Goal: Check status: Check status

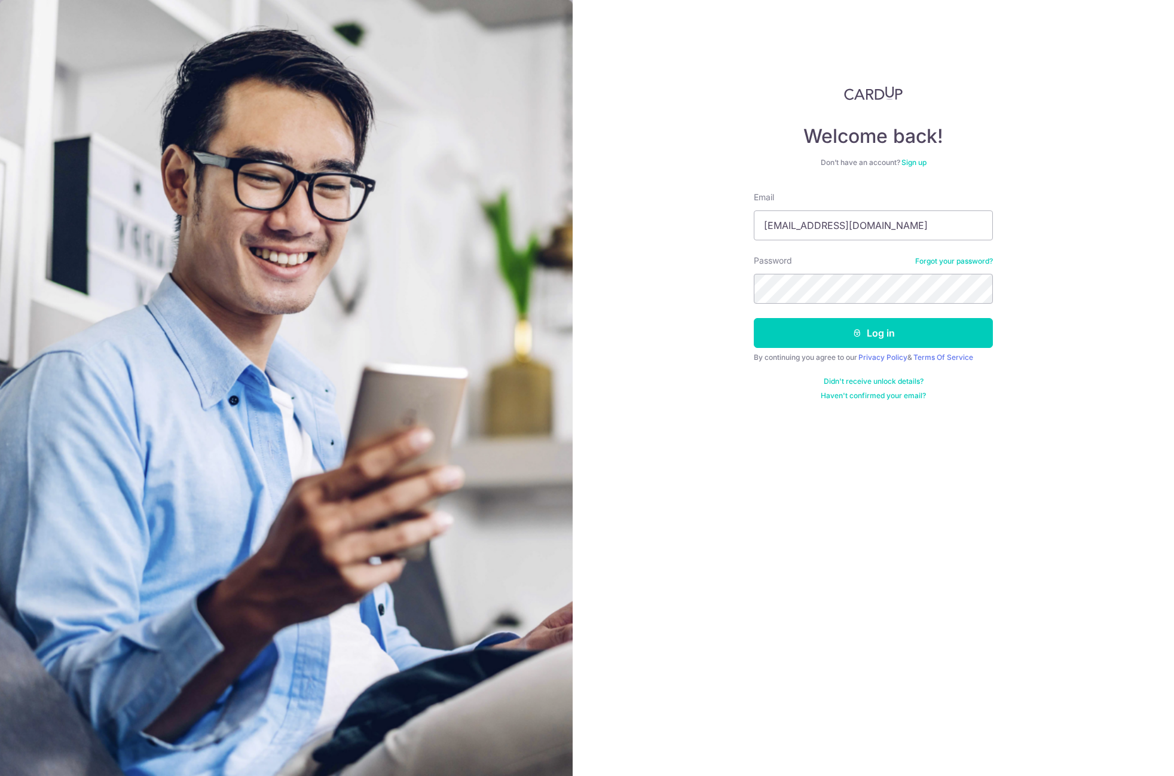
type input "[EMAIL_ADDRESS][DOMAIN_NAME]"
click at [754, 318] on button "Log in" at bounding box center [873, 333] width 239 height 30
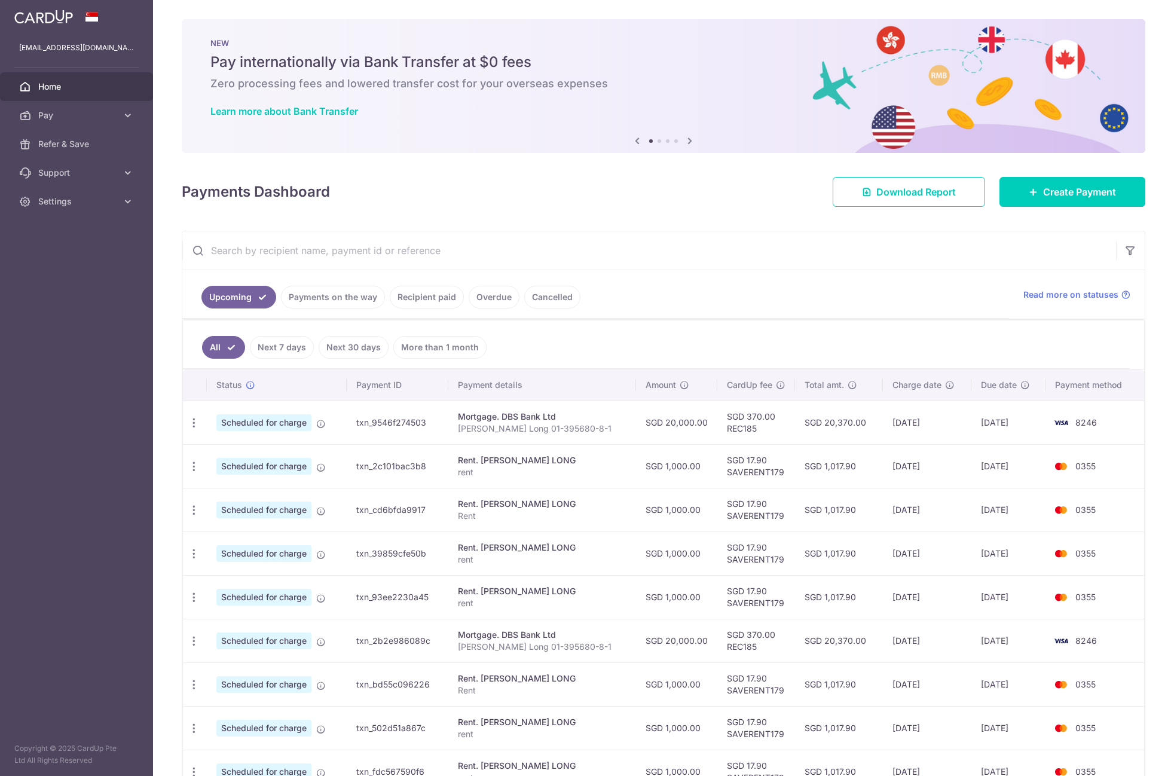
click at [334, 297] on link "Payments on the way" at bounding box center [333, 297] width 104 height 23
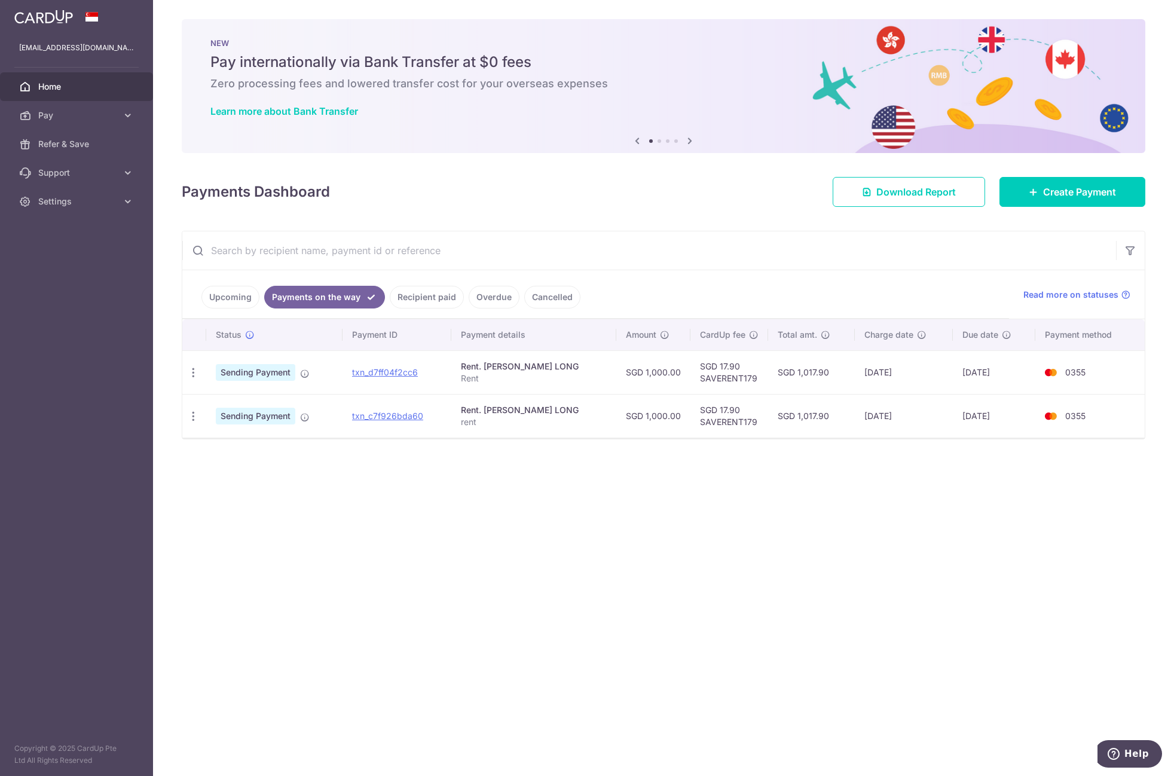
click at [586, 466] on div "× Pause Schedule Pause all future payments in this series Pause just this one p…" at bounding box center [663, 388] width 1021 height 776
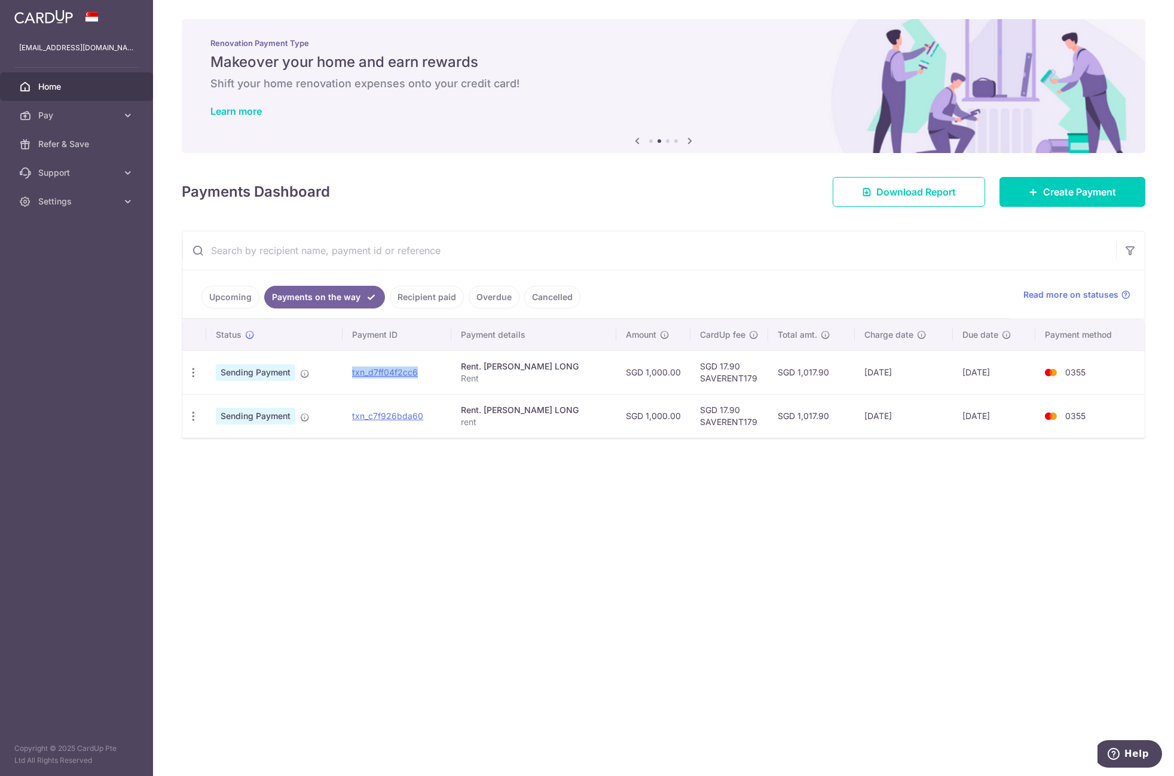
drag, startPoint x: 438, startPoint y: 371, endPoint x: 356, endPoint y: 372, distance: 82.5
click at [356, 372] on td "txn_d7ff04f2cc6" at bounding box center [397, 372] width 109 height 44
click at [343, 292] on link "Payments on the way" at bounding box center [324, 297] width 121 height 23
click at [229, 293] on link "Upcoming" at bounding box center [230, 297] width 58 height 23
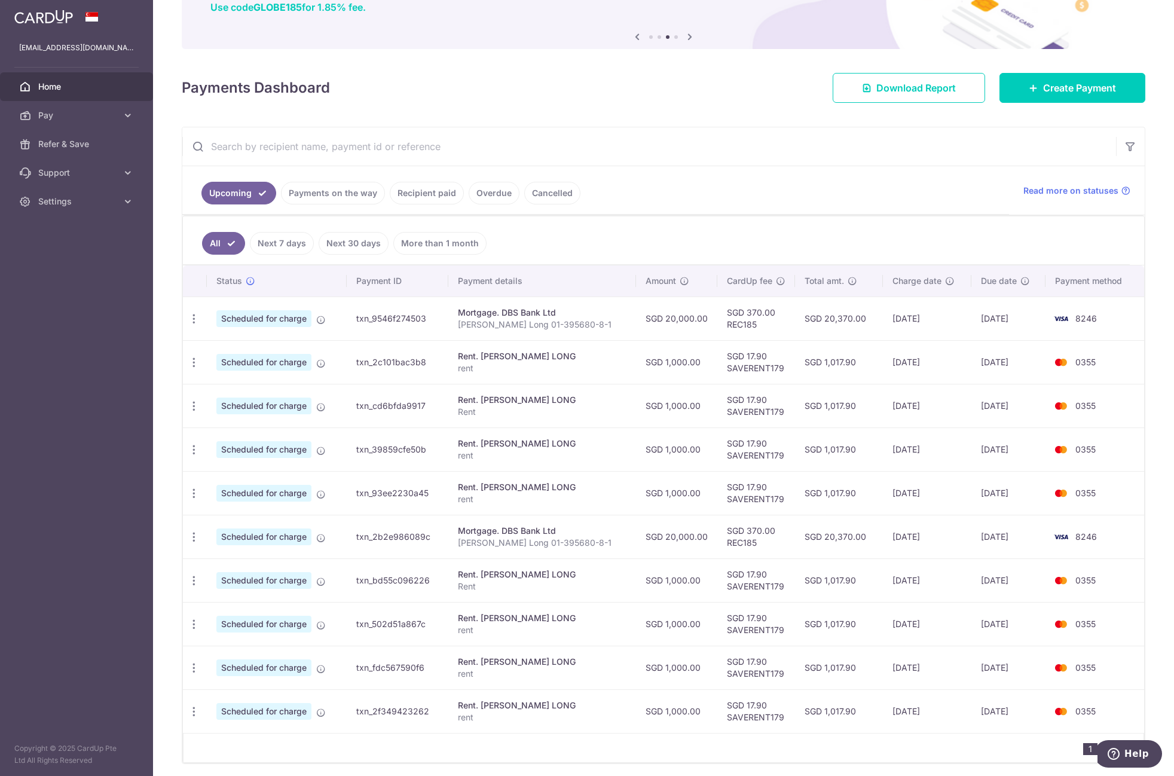
scroll to position [142, 0]
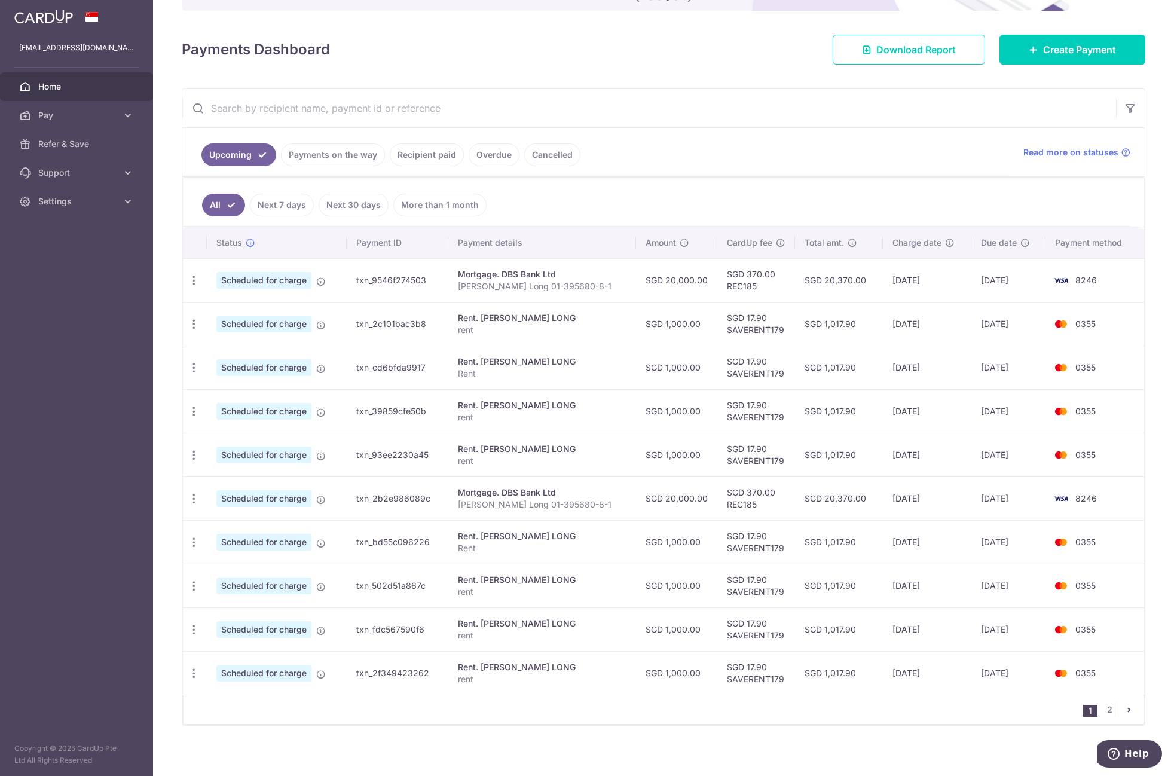
click at [324, 158] on link "Payments on the way" at bounding box center [333, 154] width 104 height 23
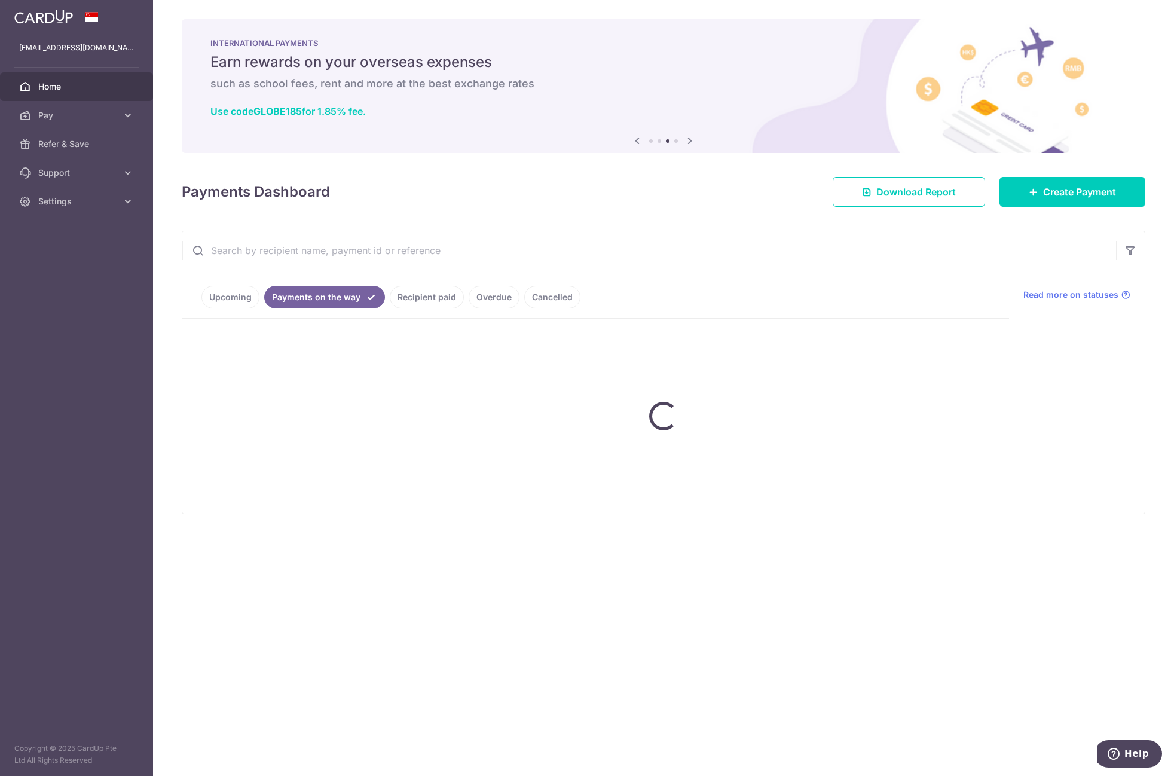
scroll to position [0, 0]
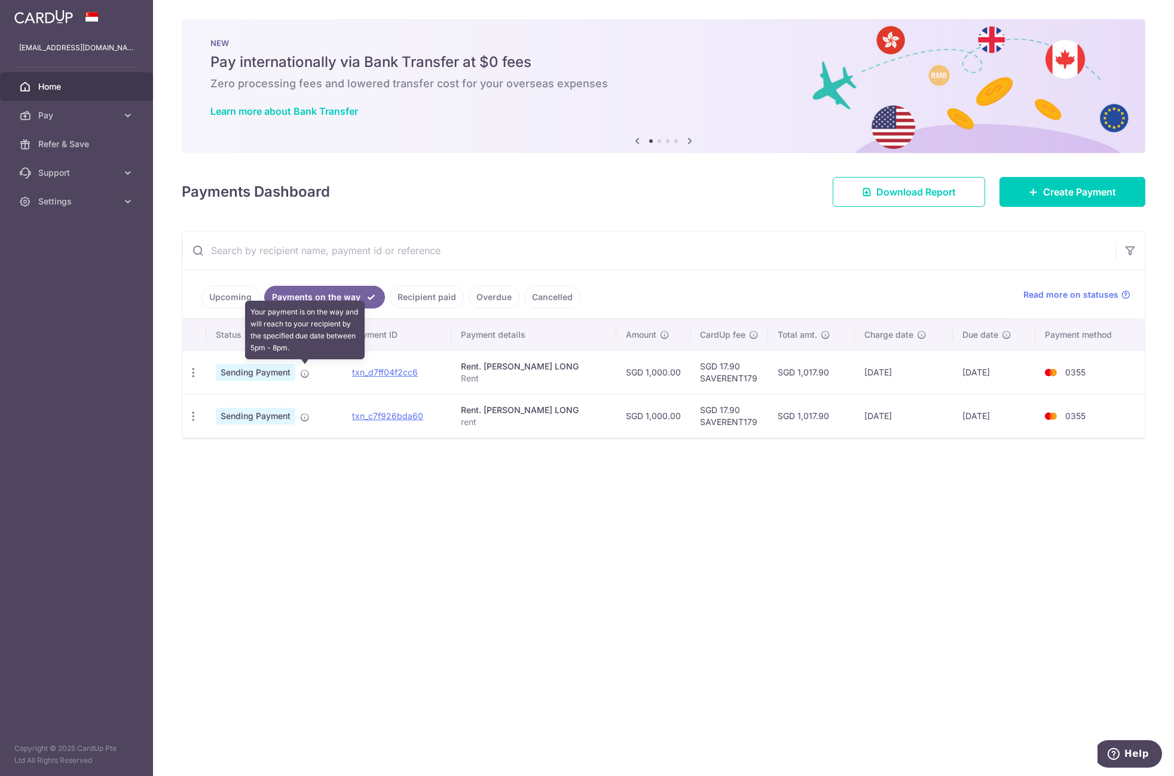
click at [305, 370] on icon at bounding box center [305, 374] width 10 height 10
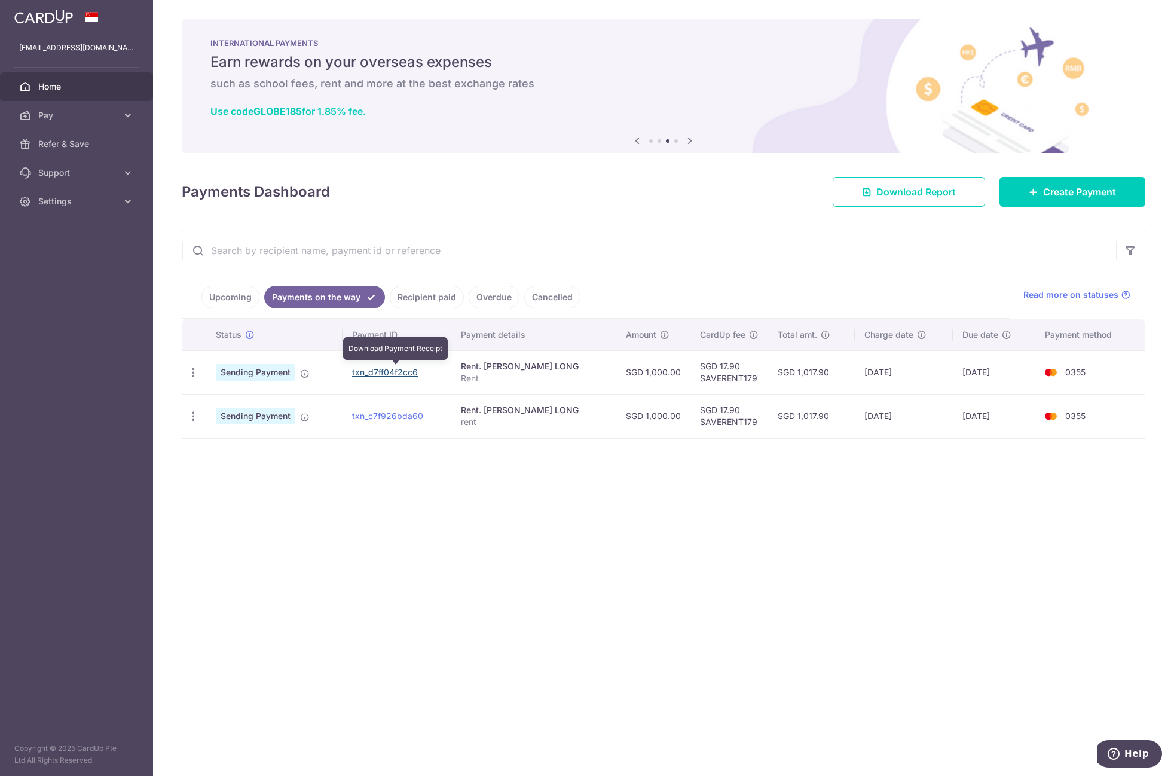
drag, startPoint x: 427, startPoint y: 373, endPoint x: 653, endPoint y: 62, distance: 385.1
click at [418, 373] on link "txn_d7ff04f2cc6" at bounding box center [385, 372] width 66 height 10
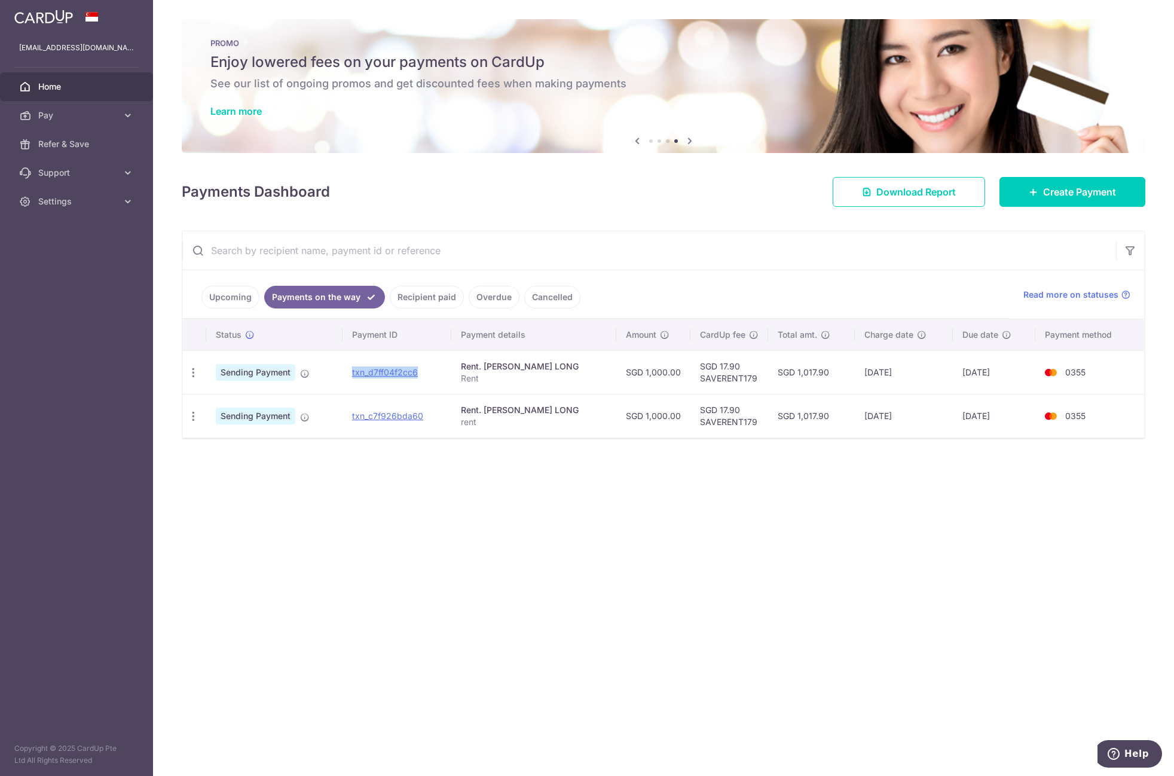
drag, startPoint x: 448, startPoint y: 374, endPoint x: 359, endPoint y: 371, distance: 89.7
click at [359, 371] on td "txn_d7ff04f2cc6" at bounding box center [397, 372] width 109 height 44
copy link "txn_d7ff04f2cc6"
click at [441, 425] on td "txn_c7f926bda60" at bounding box center [397, 416] width 109 height 44
drag, startPoint x: 443, startPoint y: 414, endPoint x: 359, endPoint y: 412, distance: 84.3
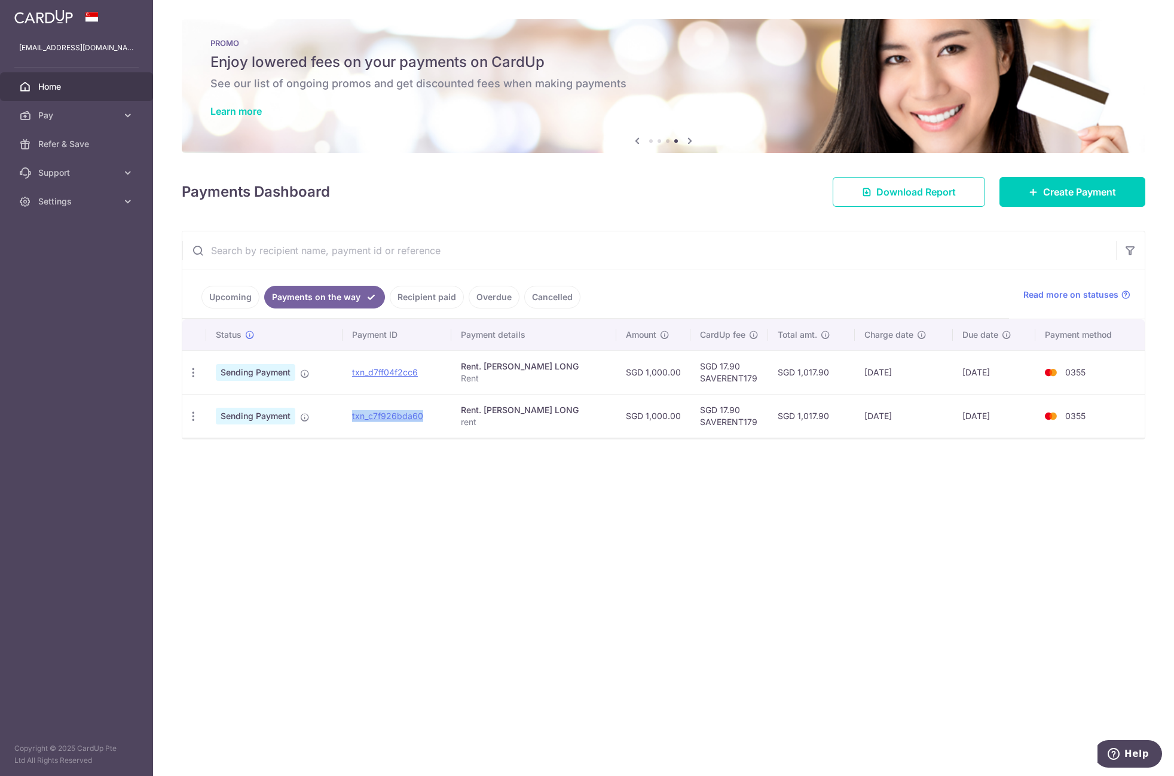
click at [359, 412] on td "txn_c7f926bda60" at bounding box center [397, 416] width 109 height 44
copy link "txn_c7f926bda60"
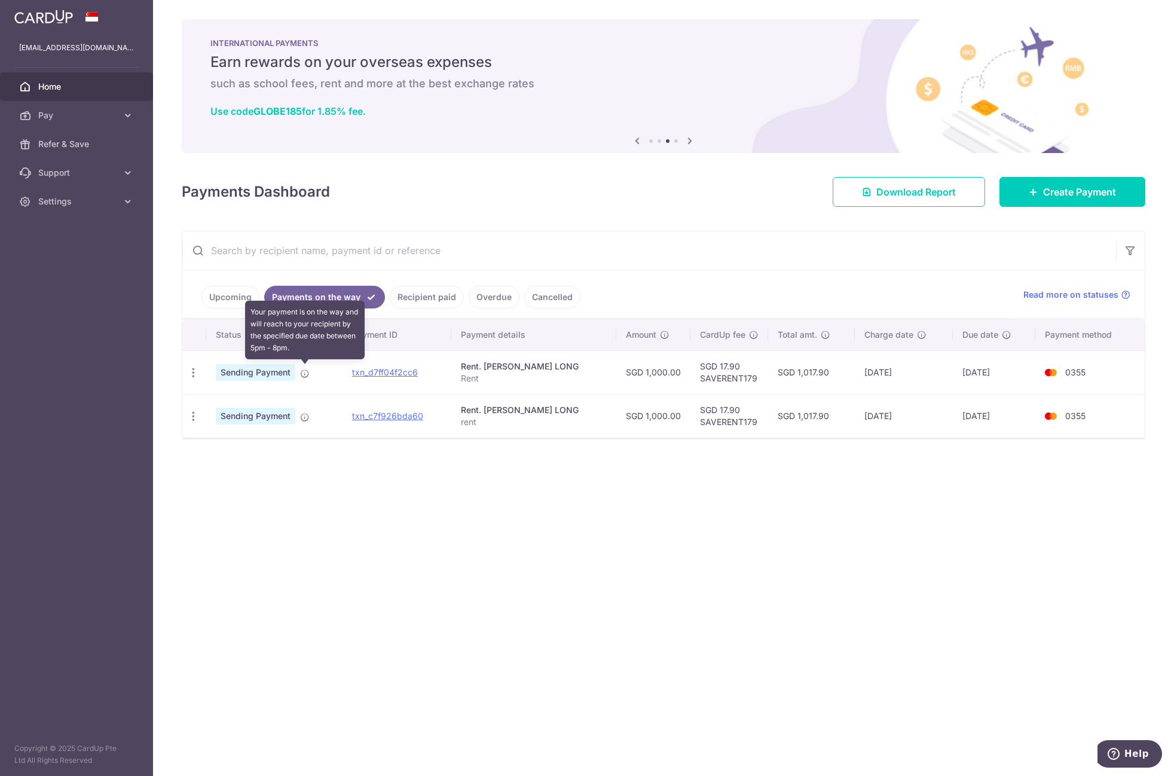
click at [302, 372] on icon at bounding box center [305, 374] width 10 height 10
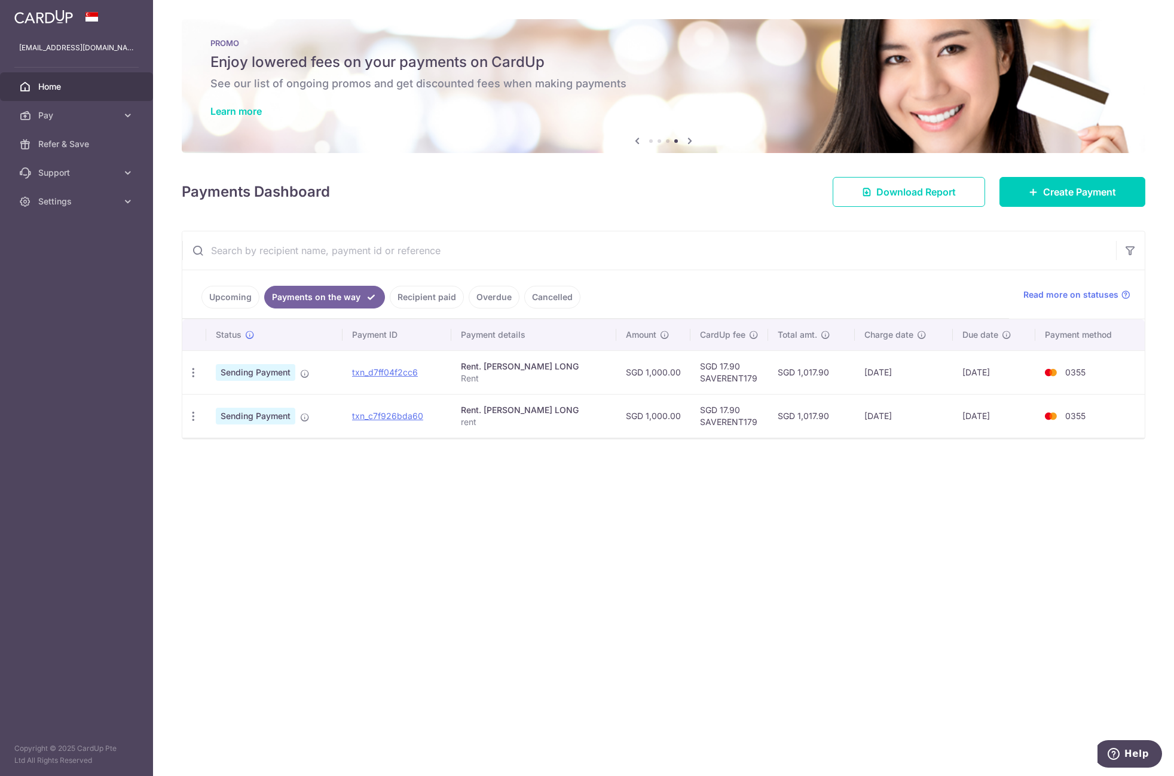
click at [793, 619] on div "× Pause Schedule Pause all future payments in this series Pause just this one p…" at bounding box center [663, 388] width 1021 height 776
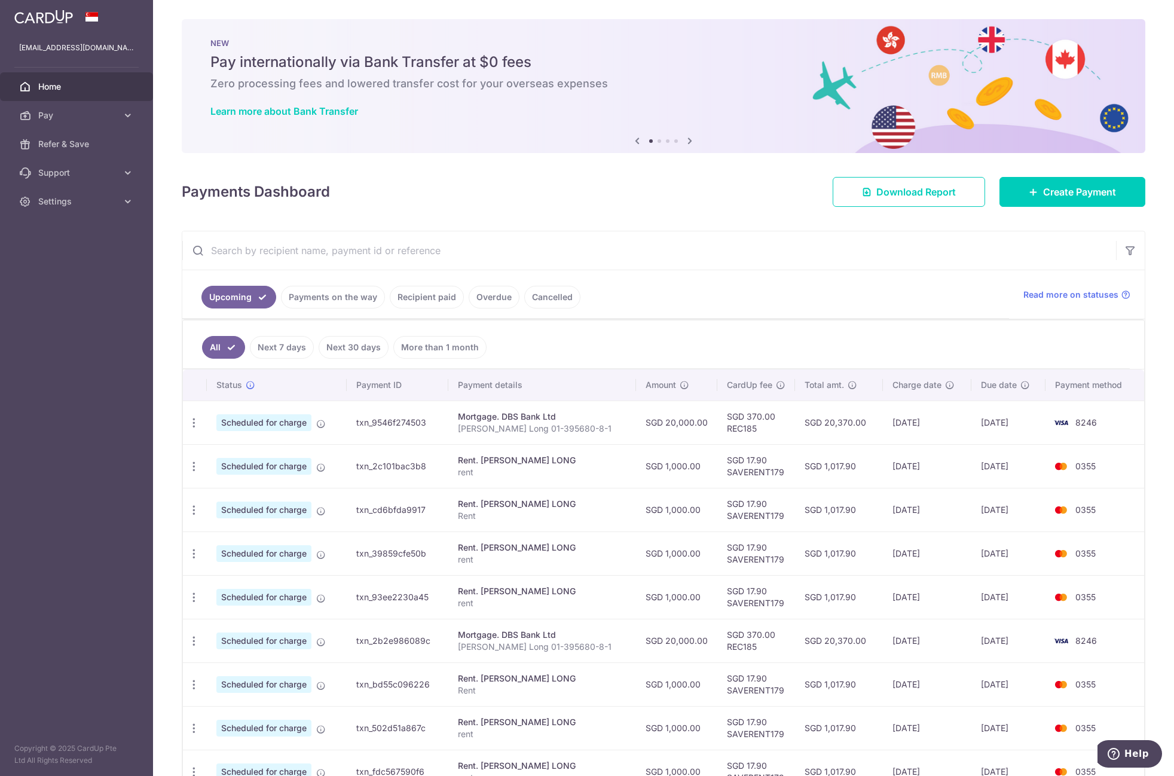
click at [318, 291] on link "Payments on the way" at bounding box center [333, 297] width 104 height 23
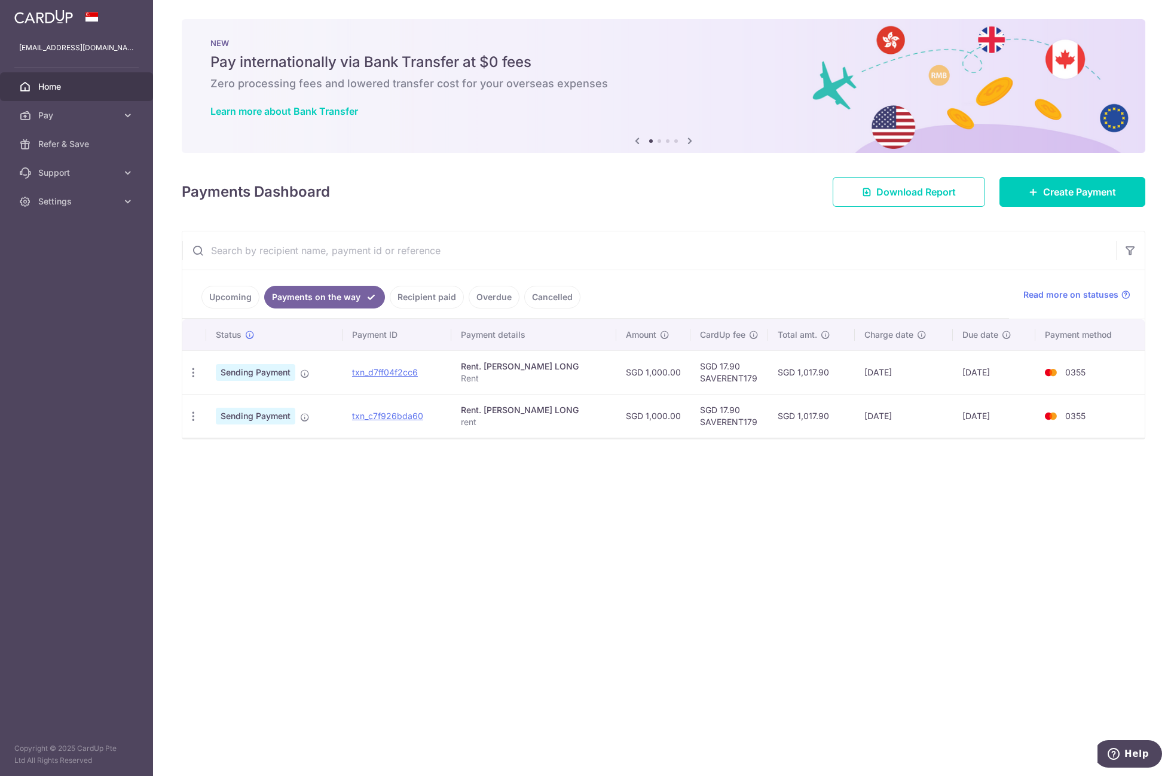
click at [207, 296] on link "Upcoming" at bounding box center [230, 297] width 58 height 23
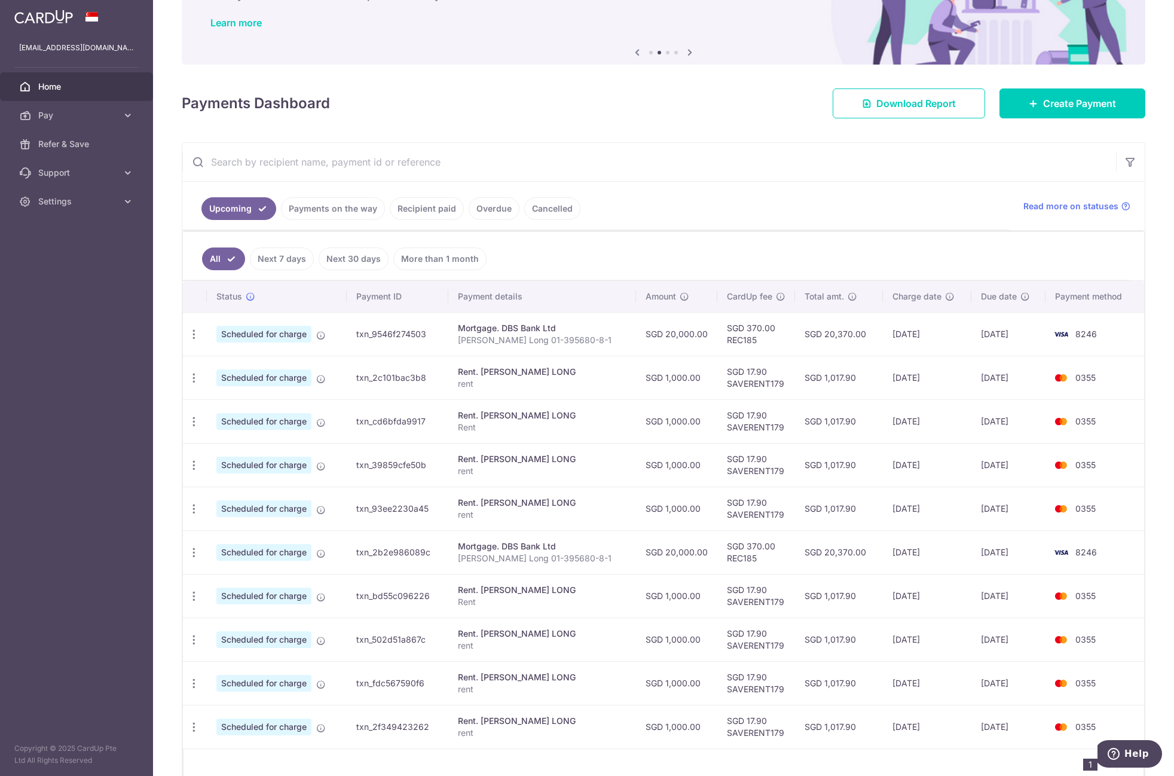
scroll to position [142, 0]
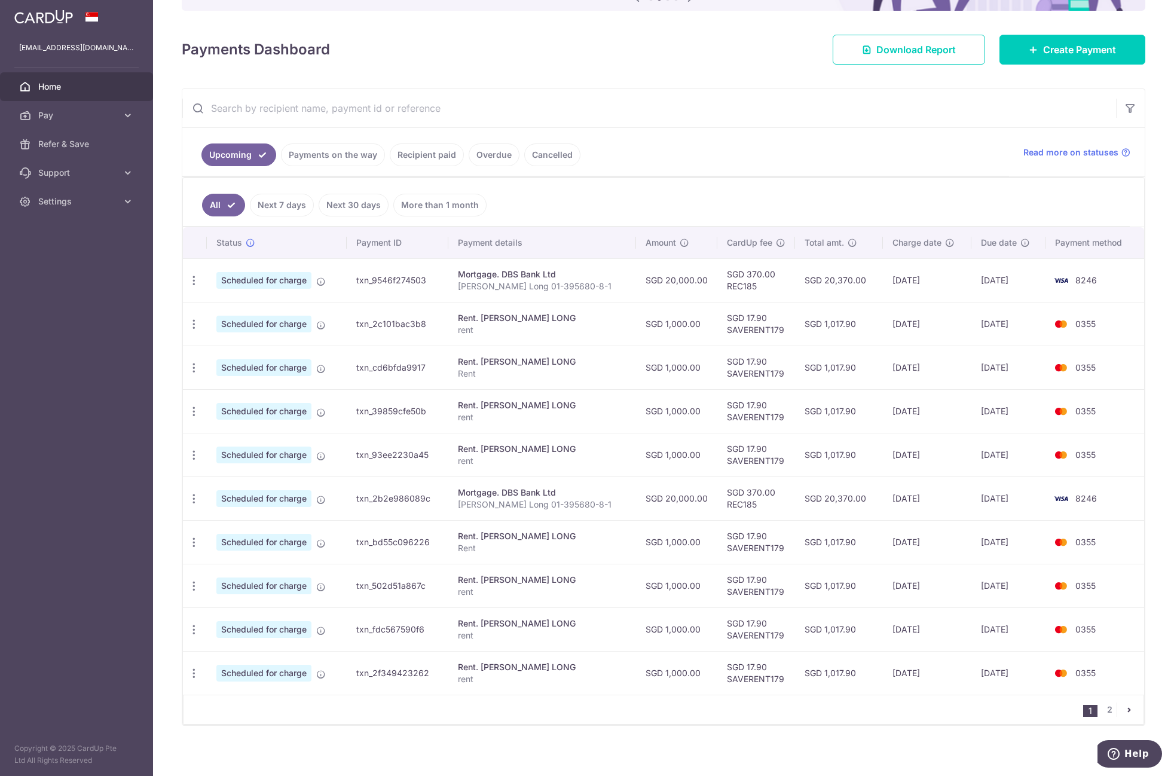
click at [307, 158] on link "Payments on the way" at bounding box center [333, 154] width 104 height 23
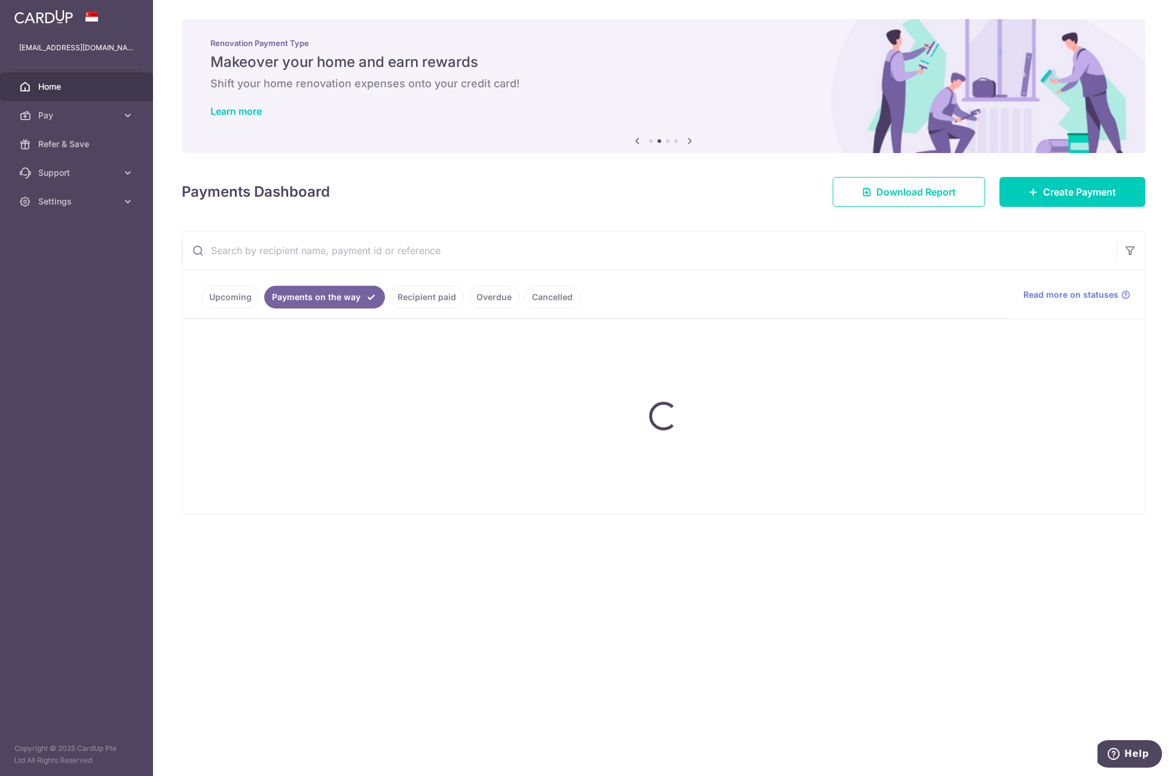
scroll to position [0, 0]
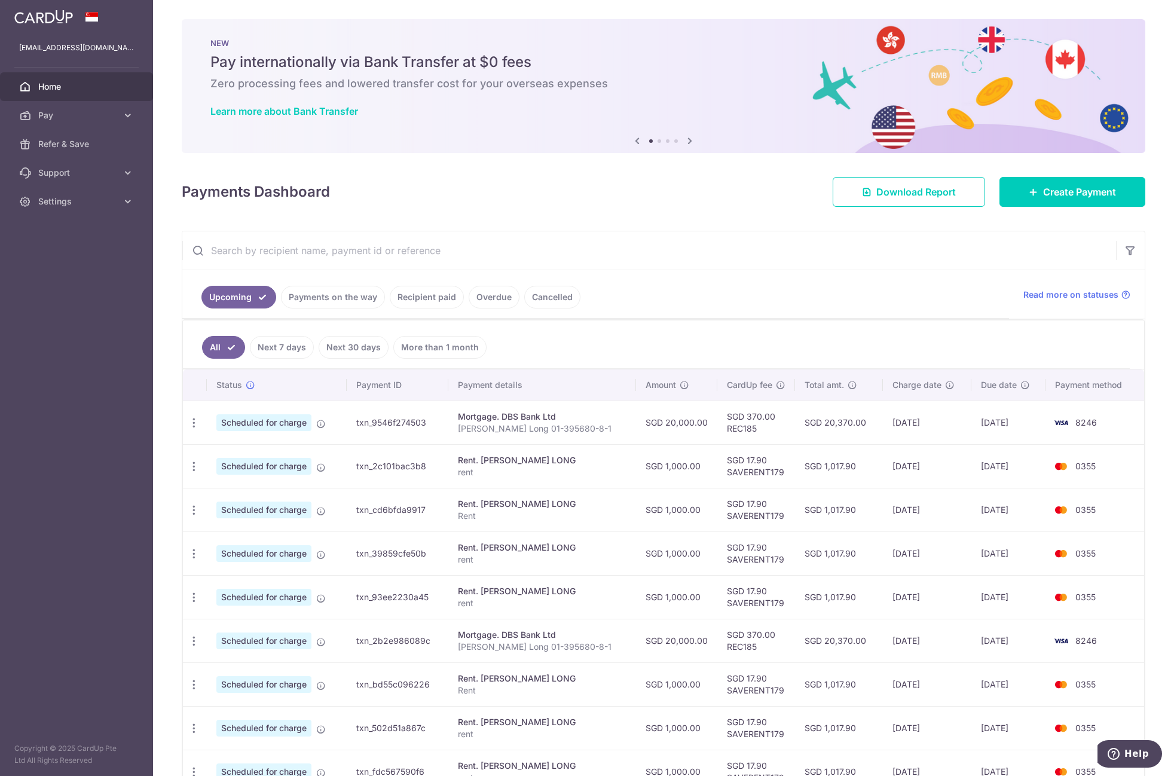
click at [317, 290] on link "Payments on the way" at bounding box center [333, 297] width 104 height 23
click at [330, 301] on link "Payments on the way" at bounding box center [333, 297] width 104 height 23
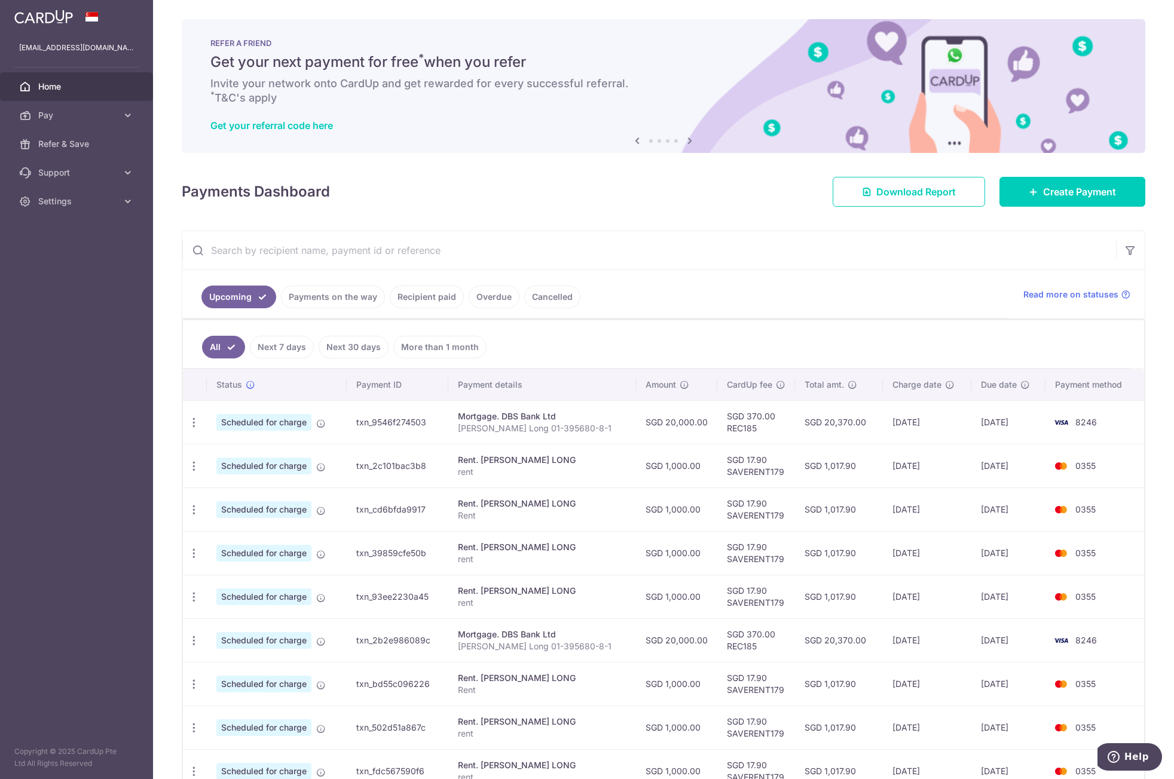
click at [322, 300] on link "Payments on the way" at bounding box center [333, 297] width 104 height 23
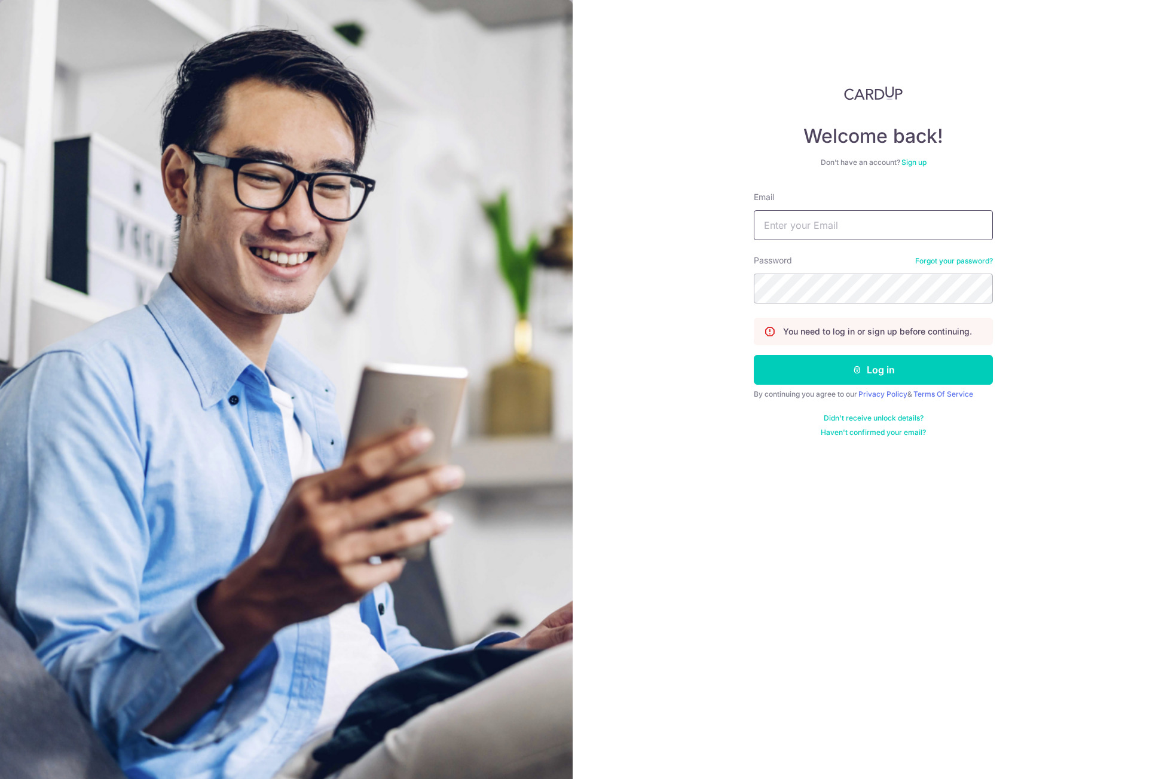
click at [824, 228] on input "Email" at bounding box center [873, 225] width 239 height 30
drag, startPoint x: 1099, startPoint y: 371, endPoint x: 1102, endPoint y: 363, distance: 9.1
click at [1099, 371] on div "Welcome back! Don’t have an account? Sign up Email Password Forgot your passwor…" at bounding box center [873, 389] width 601 height 779
click at [855, 234] on input "Email" at bounding box center [873, 225] width 239 height 30
type input "[EMAIL_ADDRESS][DOMAIN_NAME]"
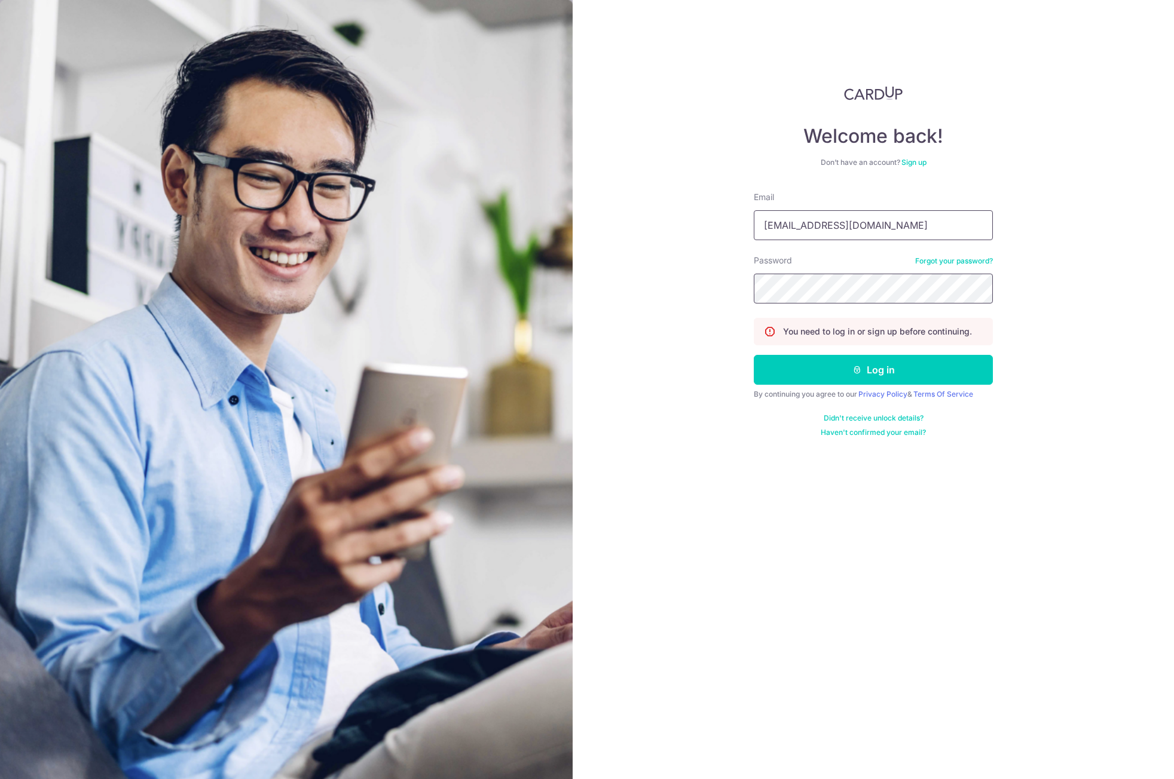
click at [754, 355] on button "Log in" at bounding box center [873, 370] width 239 height 30
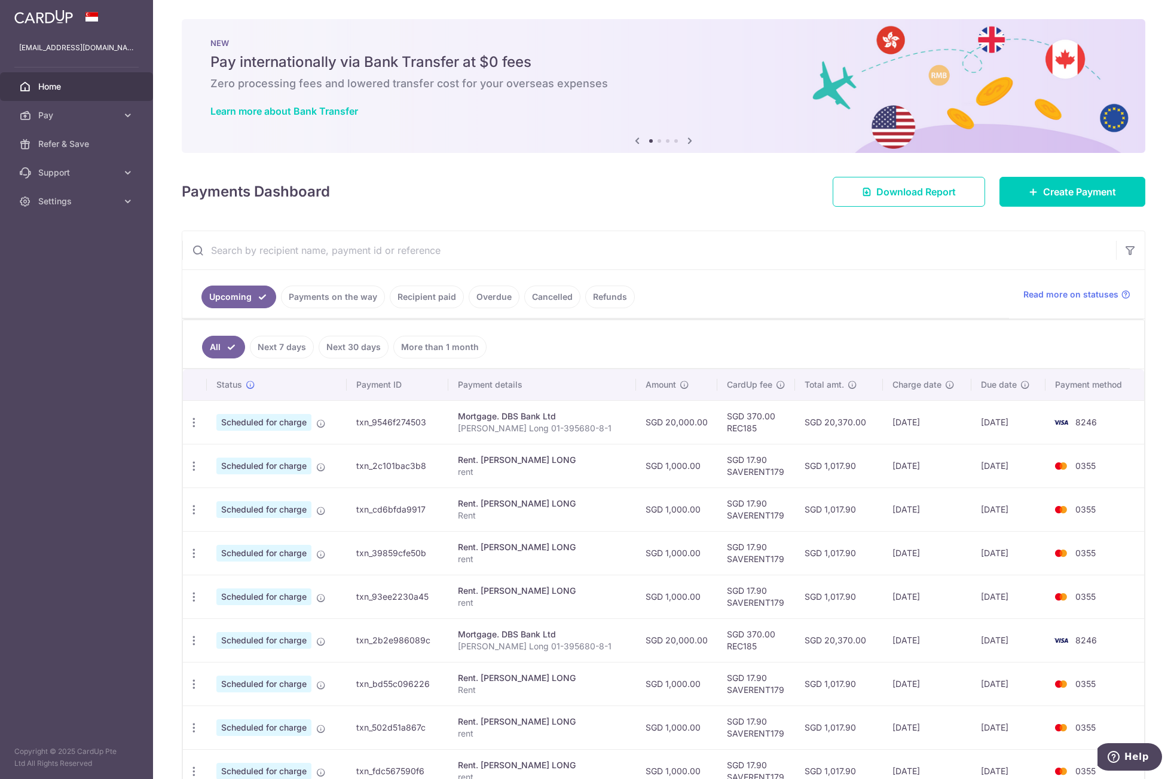
click at [338, 295] on link "Payments on the way" at bounding box center [333, 297] width 104 height 23
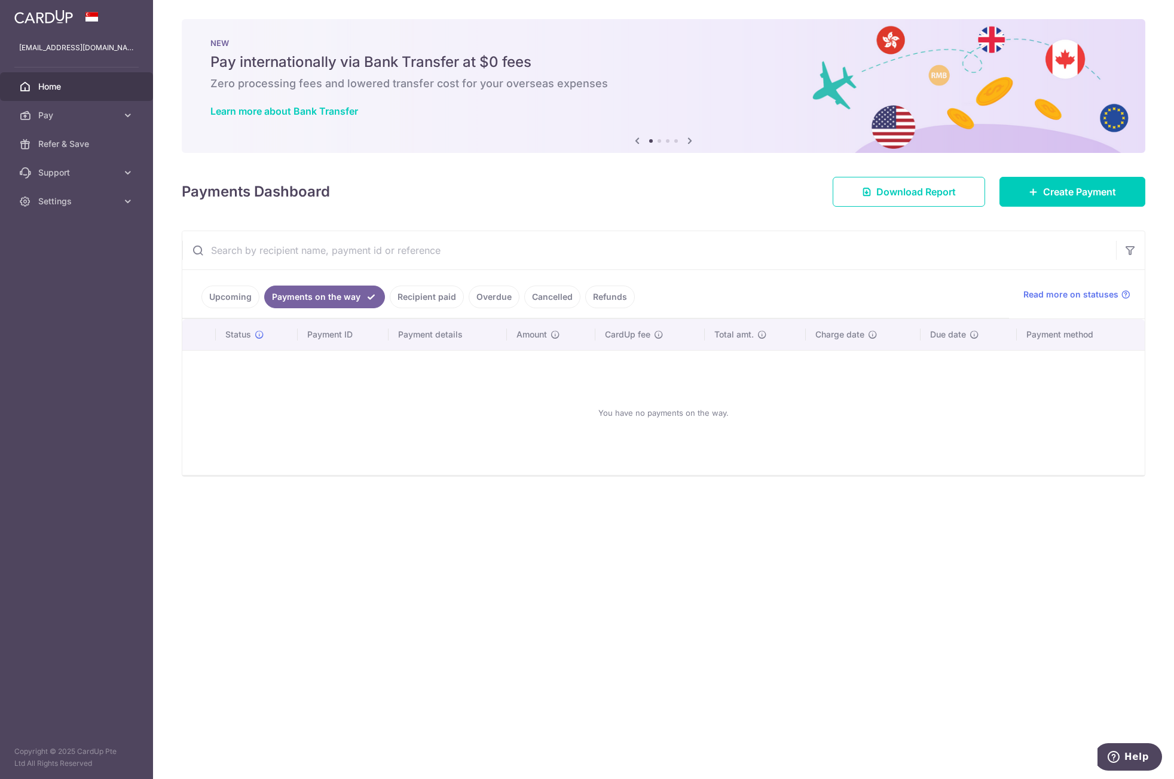
click at [350, 291] on link "Payments on the way" at bounding box center [324, 297] width 121 height 23
click at [235, 292] on link "Upcoming" at bounding box center [230, 297] width 58 height 23
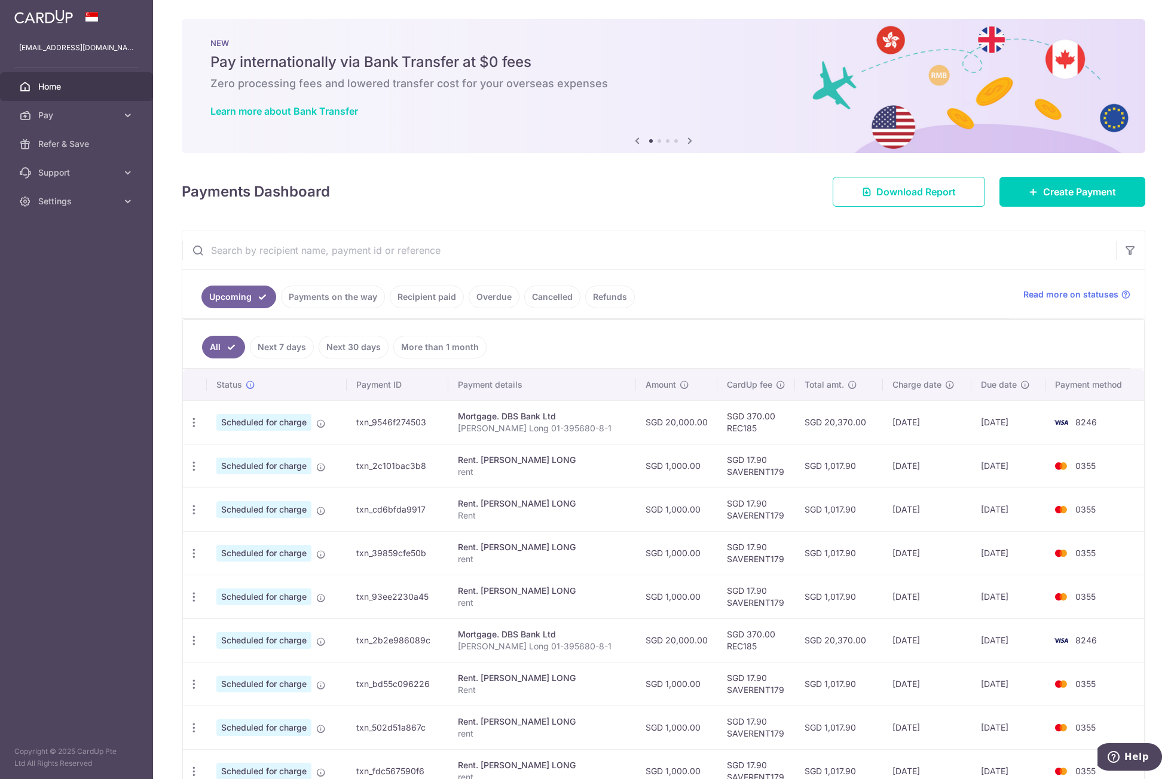
click at [318, 297] on link "Payments on the way" at bounding box center [333, 297] width 104 height 23
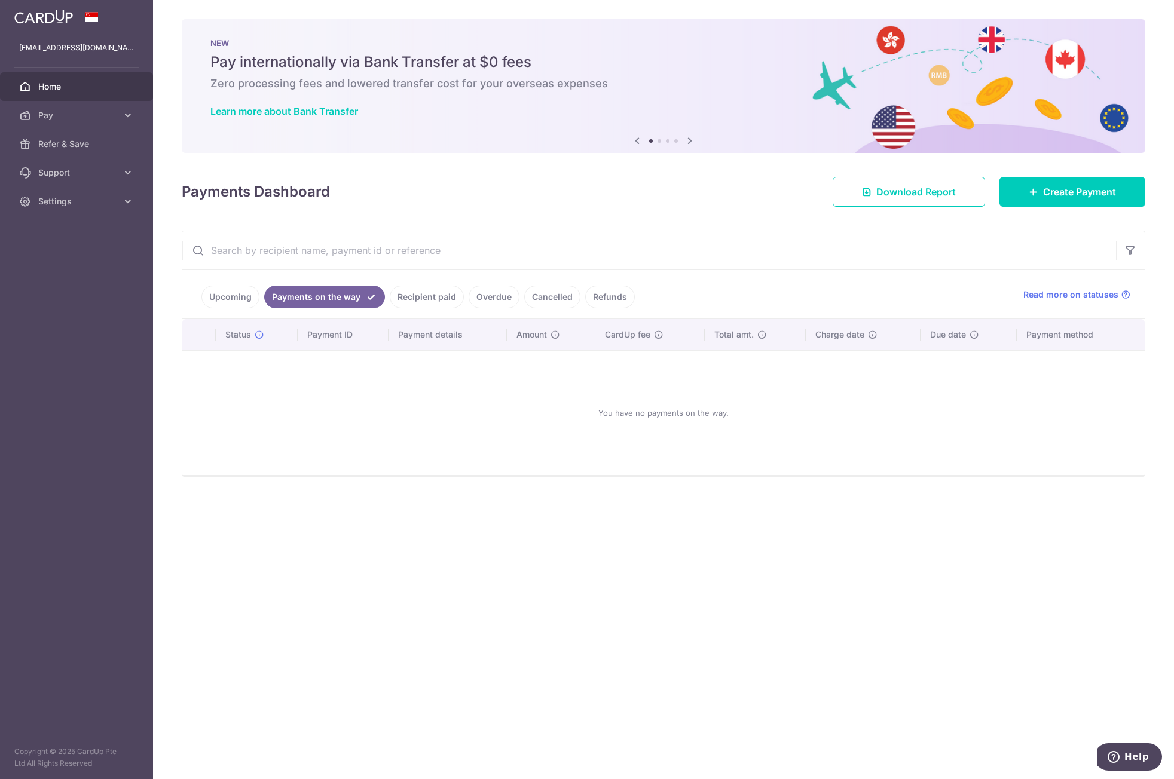
click at [550, 295] on link "Cancelled" at bounding box center [552, 297] width 56 height 23
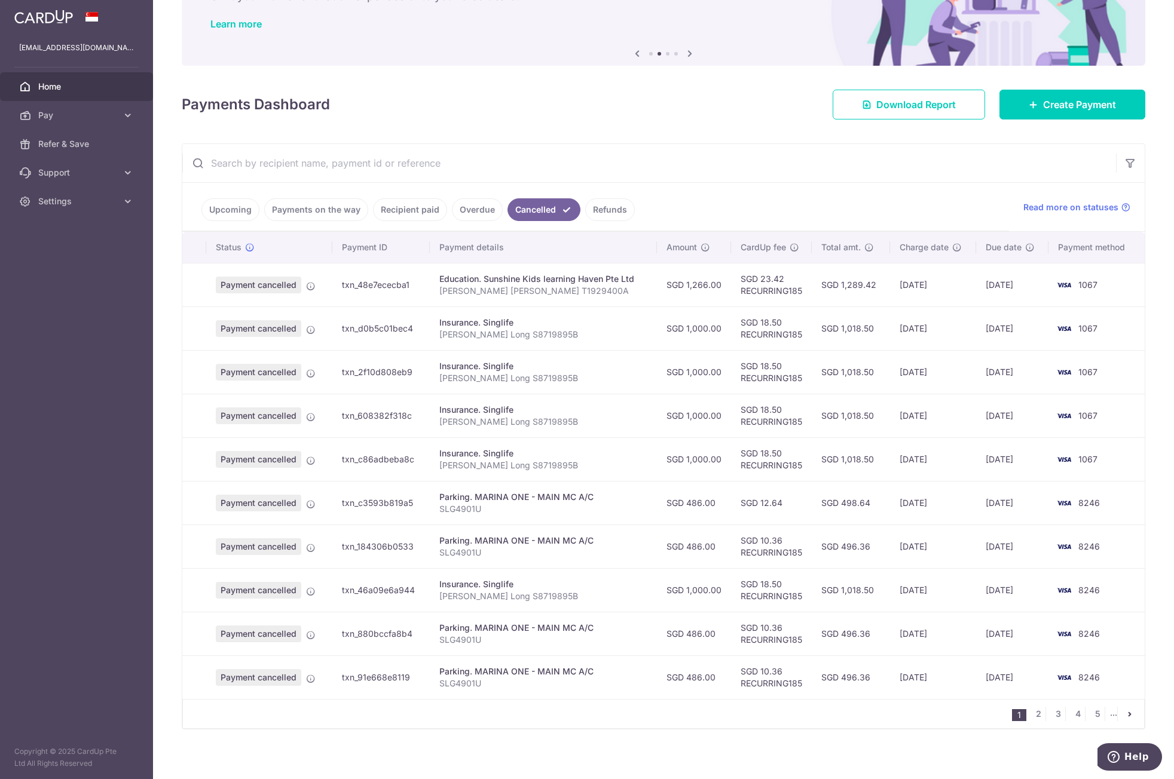
scroll to position [90, 0]
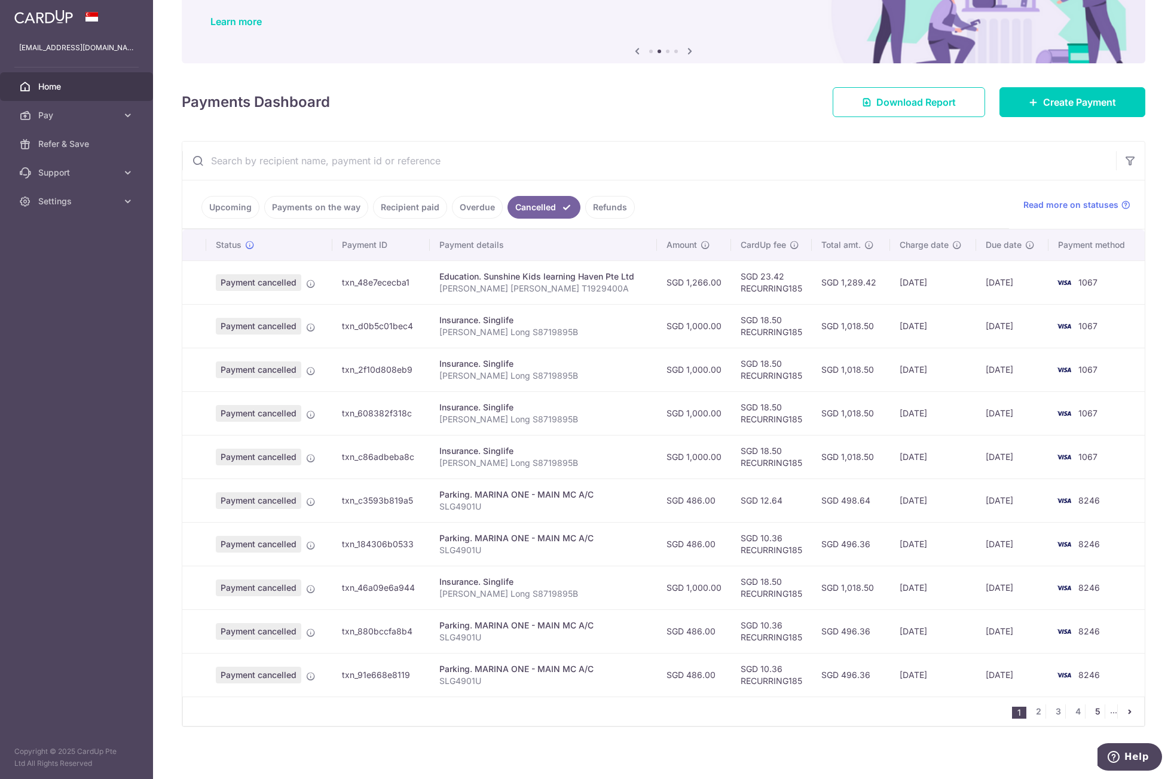
click at [1094, 706] on link "5" at bounding box center [1097, 712] width 14 height 14
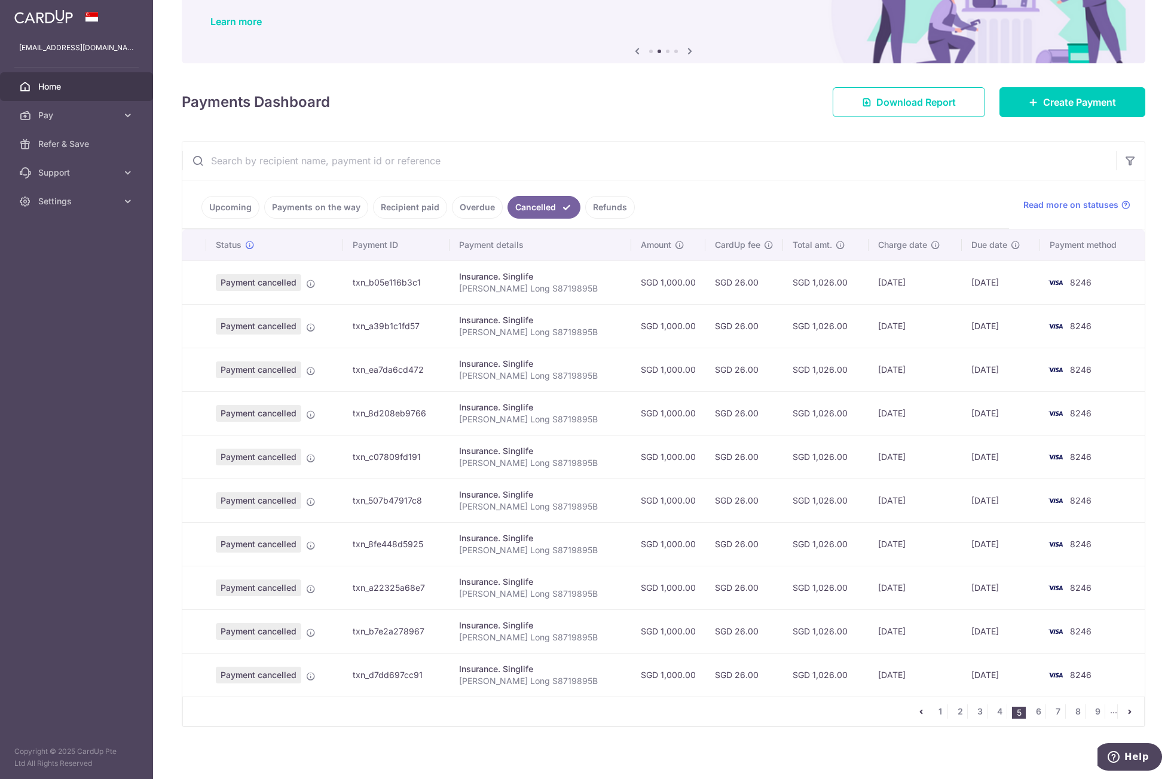
click at [1110, 712] on li "..." at bounding box center [1114, 712] width 8 height 14
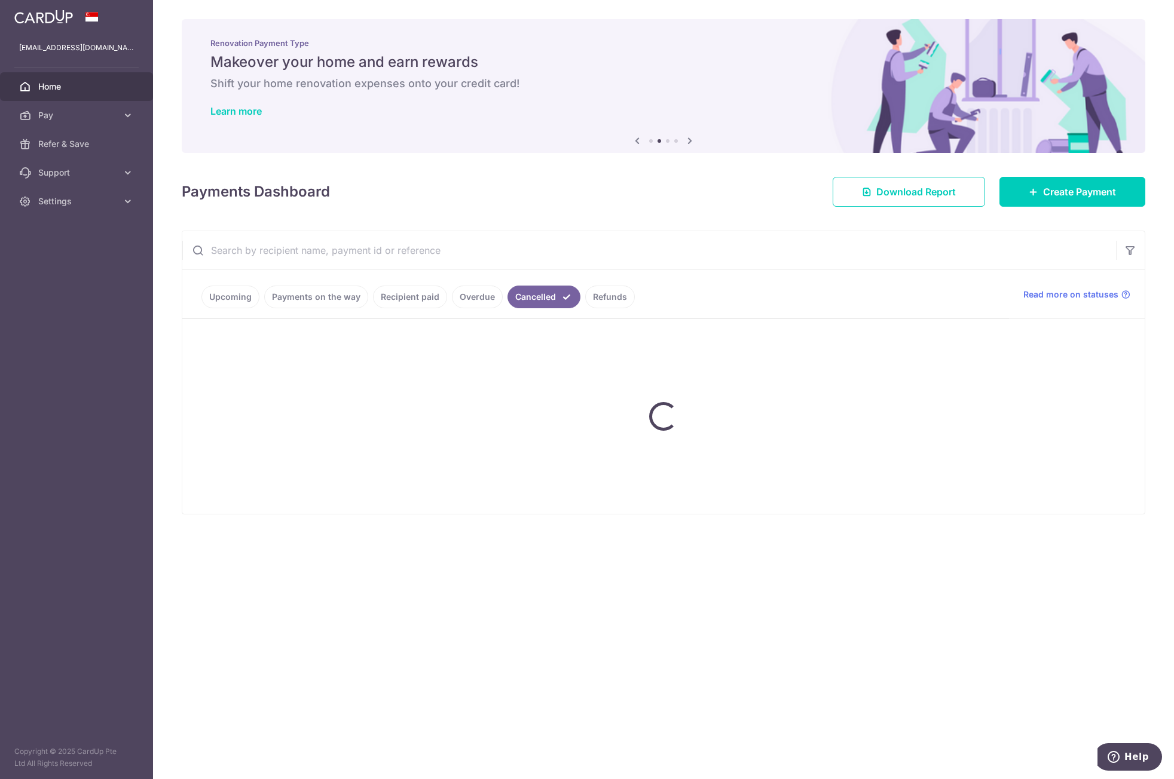
scroll to position [0, 0]
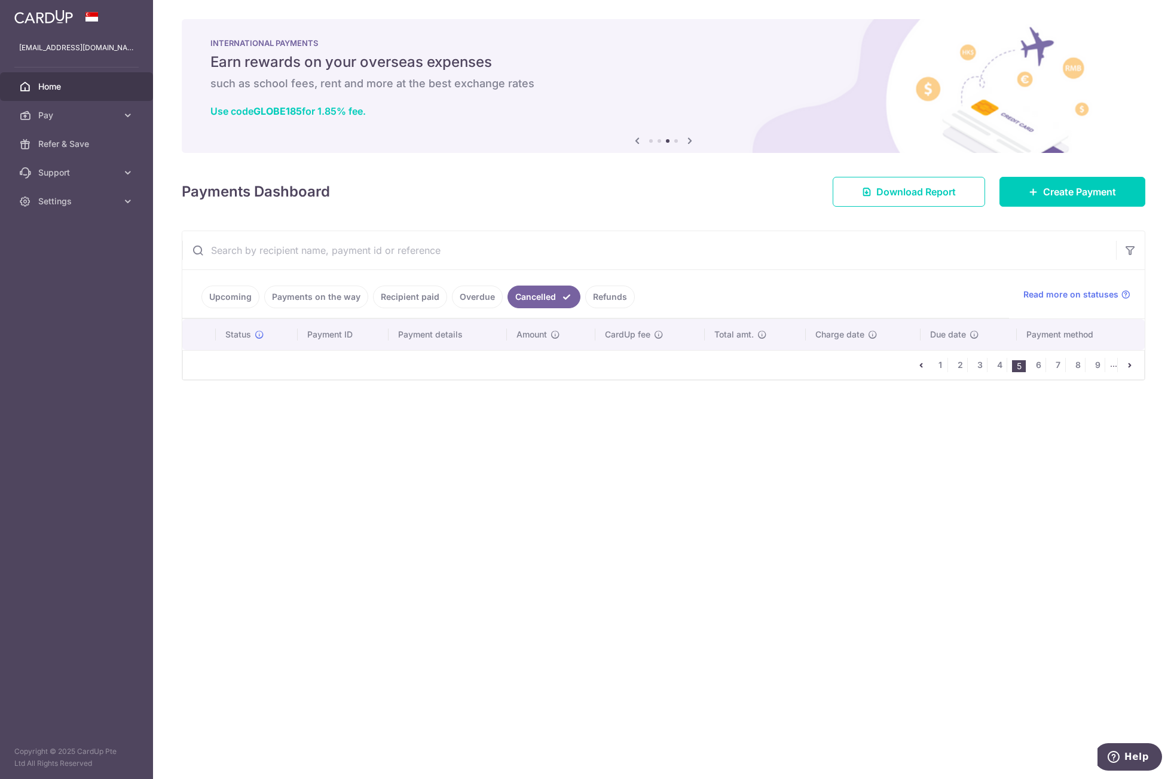
click at [1111, 363] on ul "1 2 3 4 5 6 7 8 9 ..." at bounding box center [1029, 365] width 230 height 14
click at [1102, 364] on link "9" at bounding box center [1097, 365] width 14 height 14
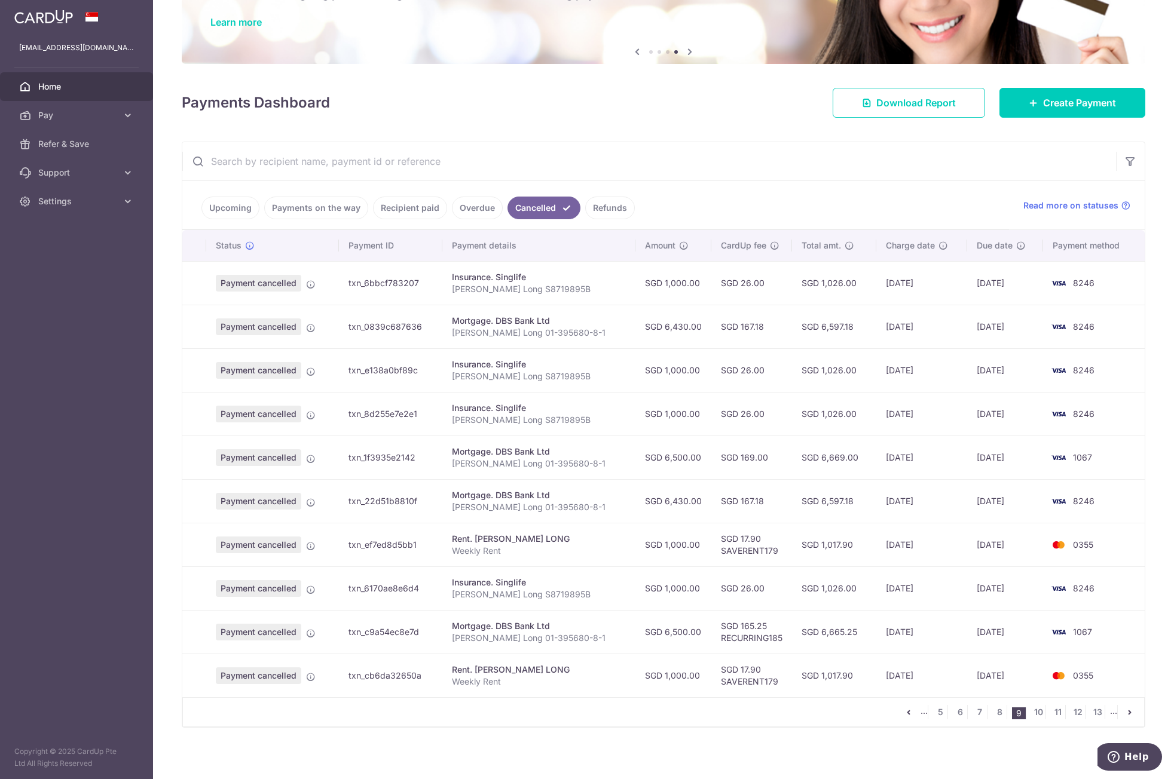
scroll to position [90, 0]
click at [1094, 710] on link "13" at bounding box center [1097, 712] width 14 height 14
click at [1090, 708] on link "17" at bounding box center [1097, 712] width 14 height 14
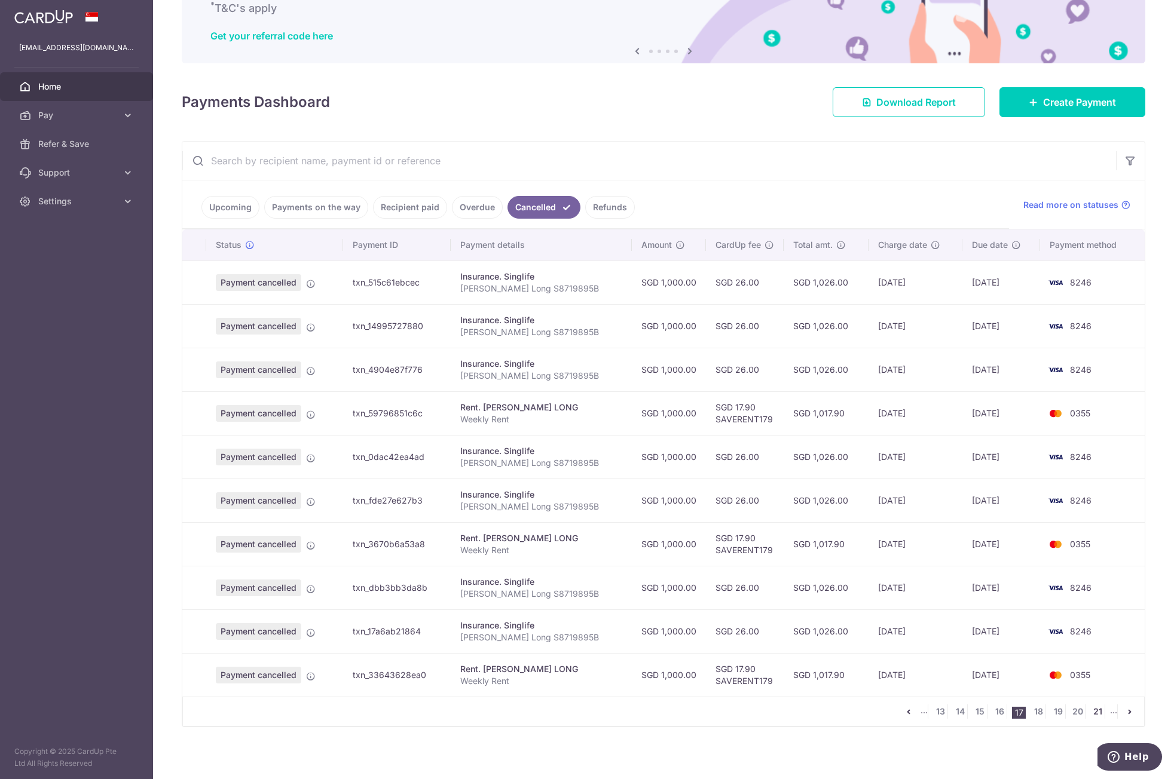
click at [1095, 710] on link "21" at bounding box center [1097, 712] width 14 height 14
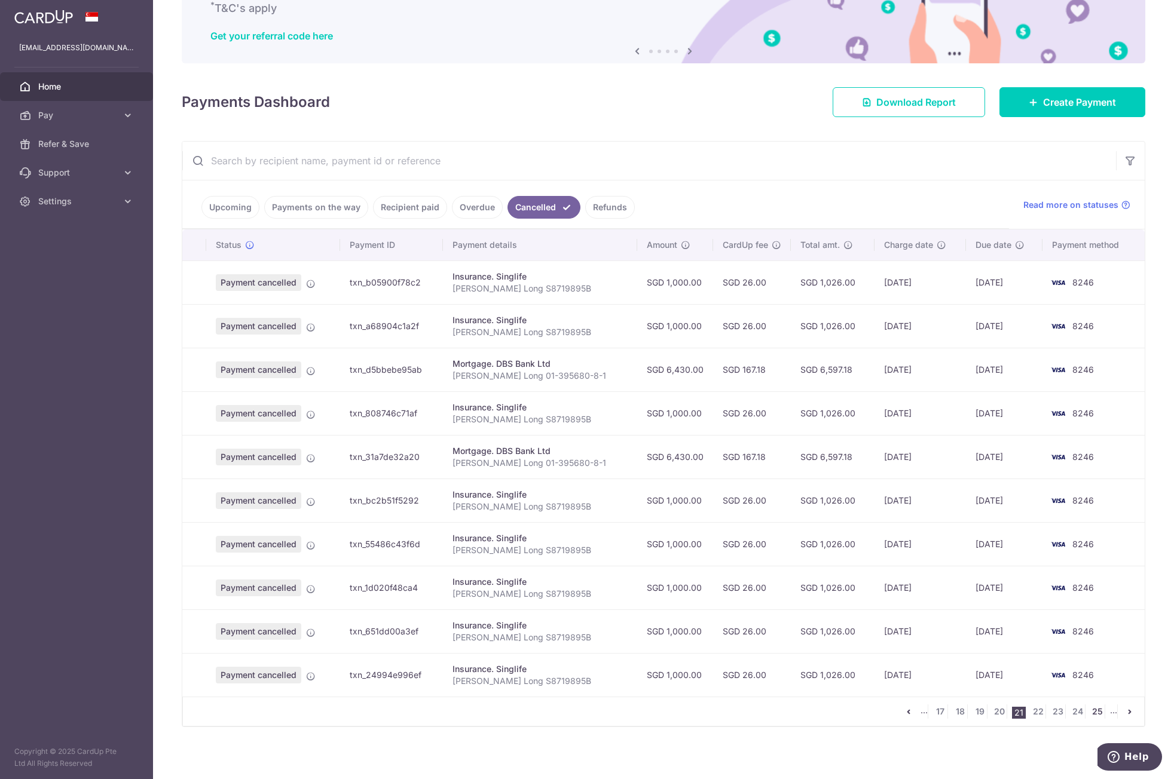
click at [1095, 707] on link "25" at bounding box center [1097, 712] width 14 height 14
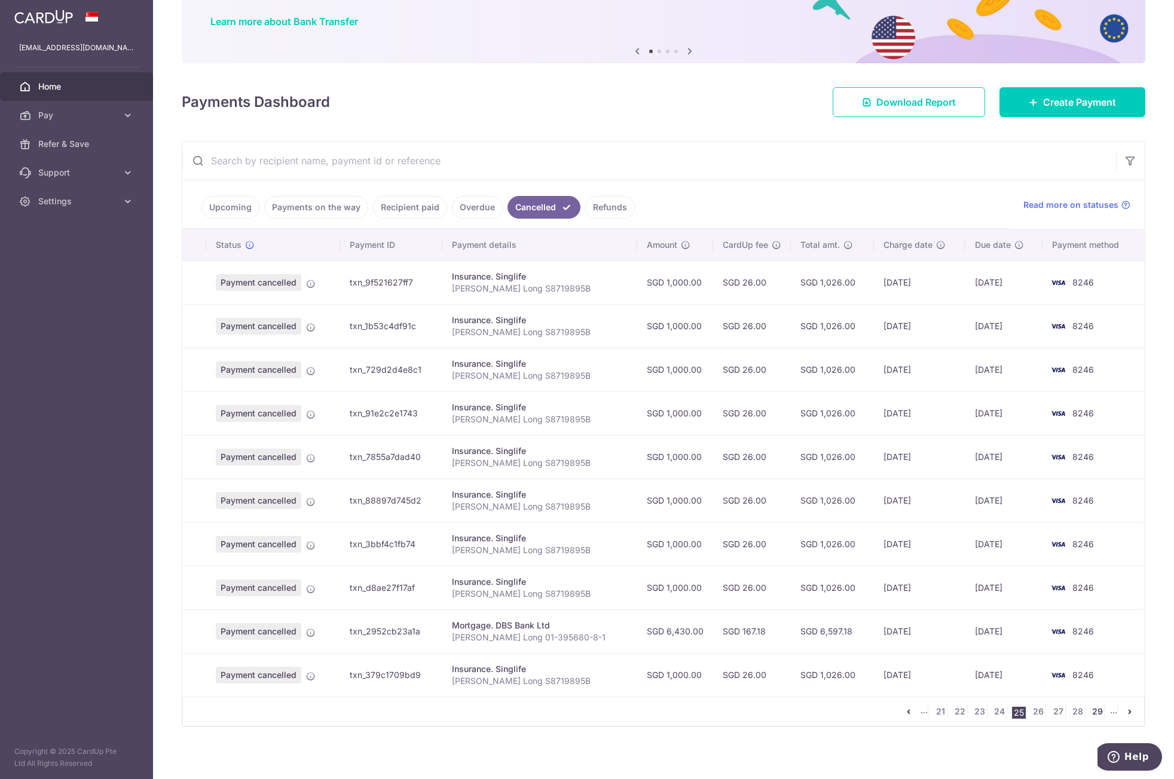
click at [1096, 708] on link "29" at bounding box center [1097, 712] width 14 height 14
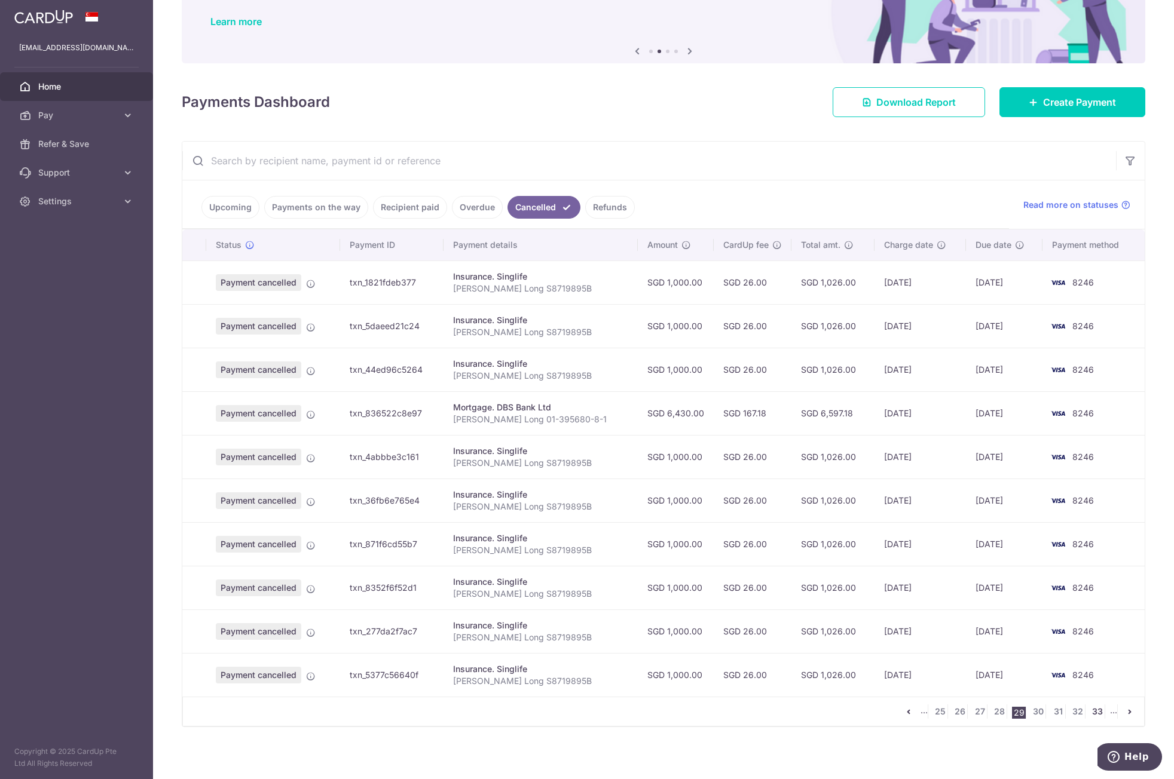
click at [1097, 706] on link "33" at bounding box center [1097, 712] width 14 height 14
click at [1091, 709] on link "37" at bounding box center [1097, 712] width 14 height 14
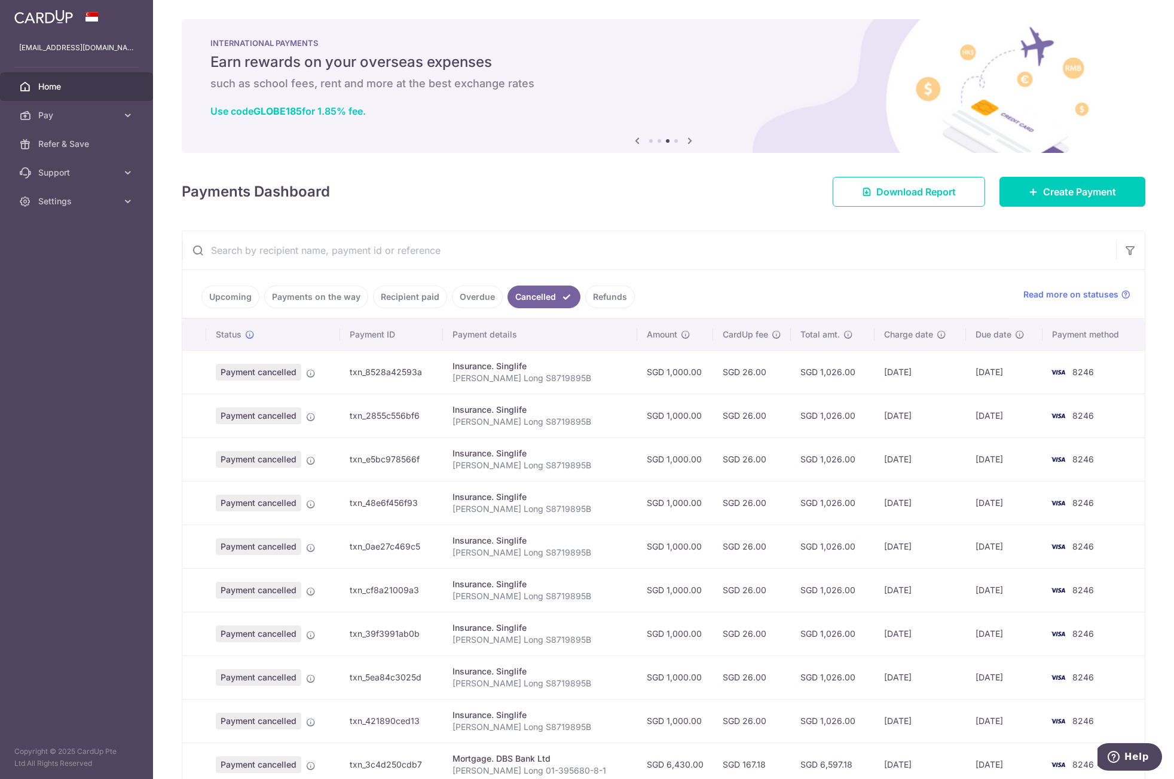
click at [413, 298] on link "Recipient paid" at bounding box center [410, 297] width 74 height 23
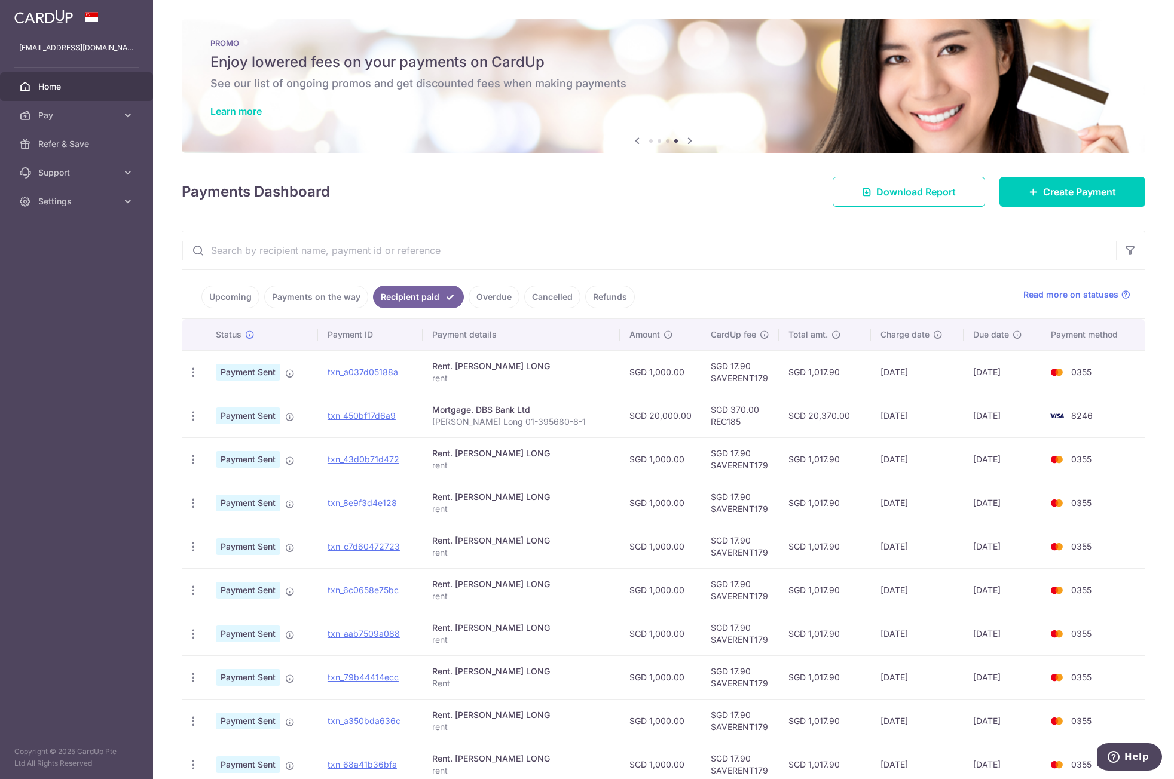
click at [348, 302] on link "Payments on the way" at bounding box center [316, 297] width 104 height 23
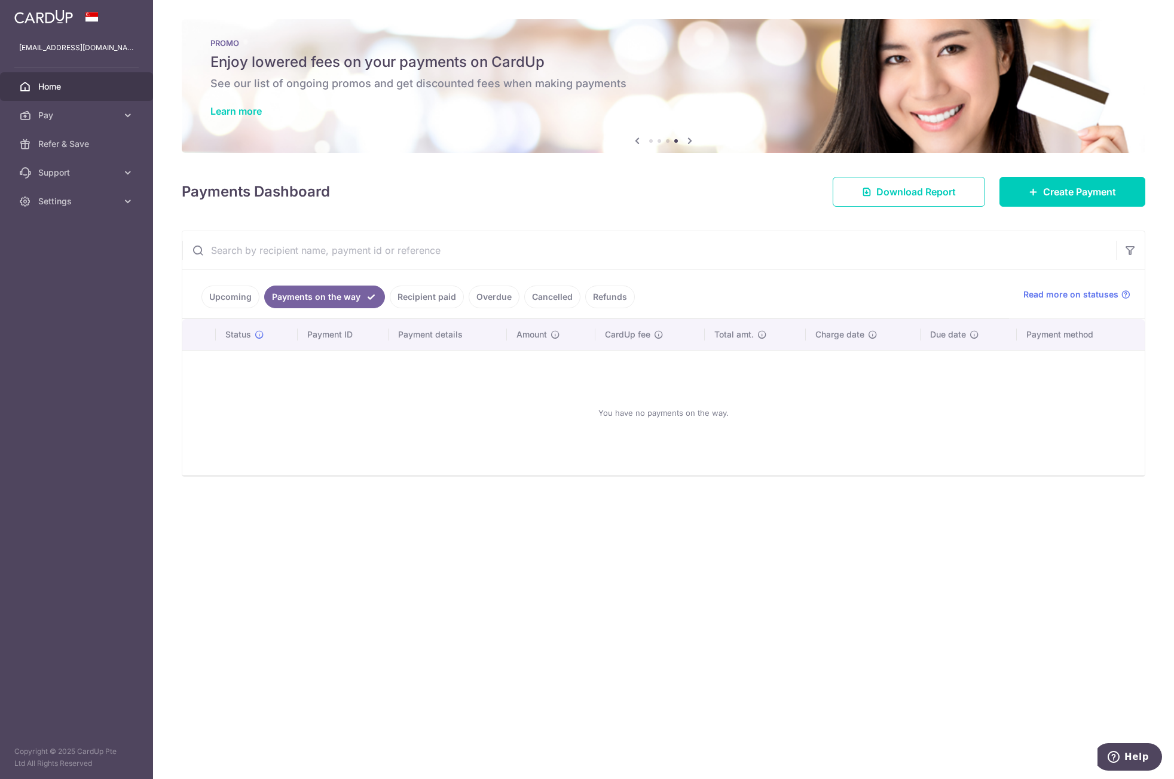
click at [369, 252] on input "text" at bounding box center [649, 250] width 934 height 38
paste input "txn_d7ff04f2cc6"
type input "txn_d7ff04f2cc6"
click at [536, 299] on link "Cancelled" at bounding box center [552, 297] width 56 height 23
click at [341, 255] on input "txn_d7ff04f2cc6" at bounding box center [649, 250] width 934 height 38
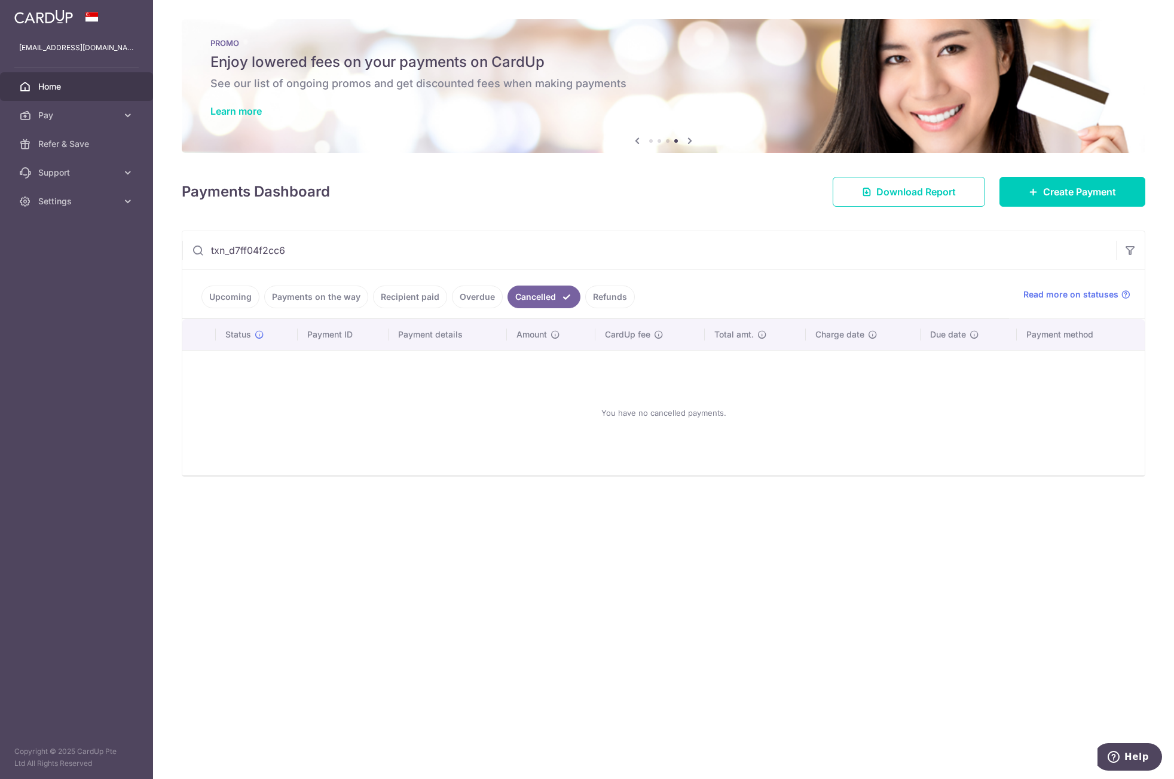
click at [198, 252] on icon at bounding box center [198, 250] width 12 height 12
click at [201, 253] on icon at bounding box center [198, 250] width 12 height 12
drag, startPoint x: 476, startPoint y: 255, endPoint x: 461, endPoint y: 261, distance: 16.1
click at [476, 256] on input "txn_d7ff04f2cc6" at bounding box center [649, 250] width 934 height 38
click at [378, 261] on input "txn_d7ff04f2cc6" at bounding box center [649, 250] width 934 height 38
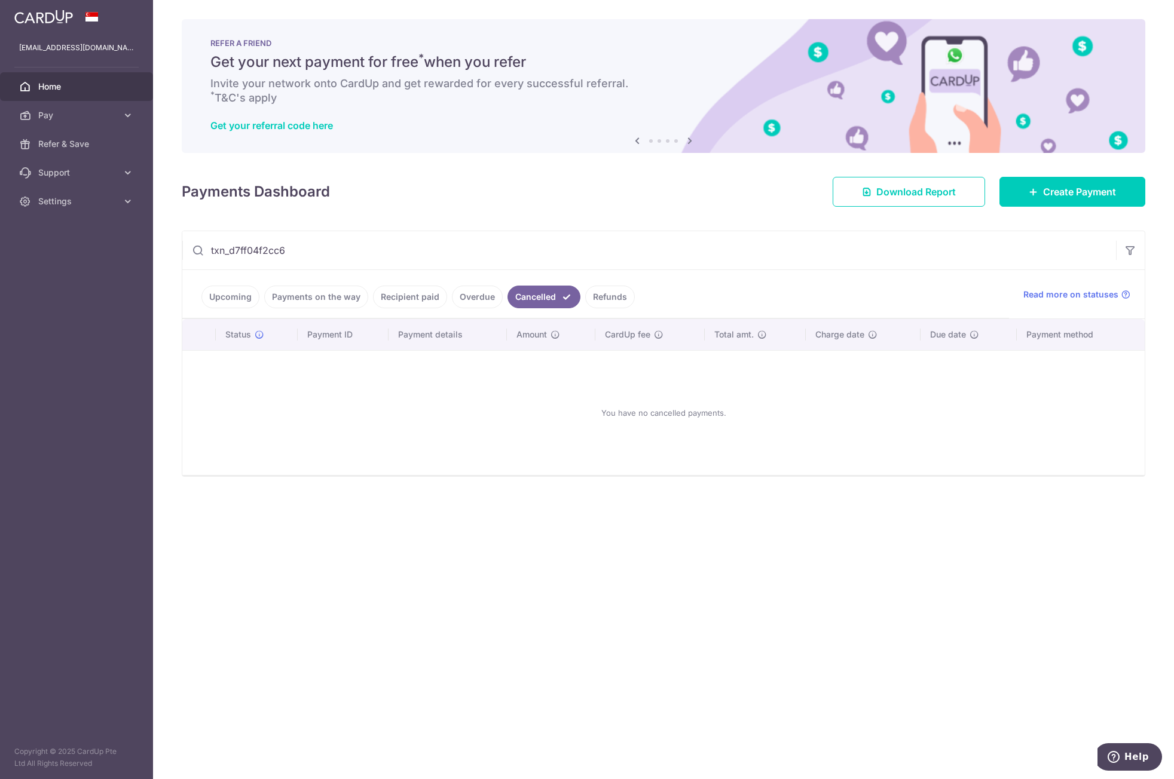
drag, startPoint x: 316, startPoint y: 253, endPoint x: 185, endPoint y: 241, distance: 131.5
click at [186, 246] on input "txn_d7ff04f2cc6" at bounding box center [649, 250] width 934 height 38
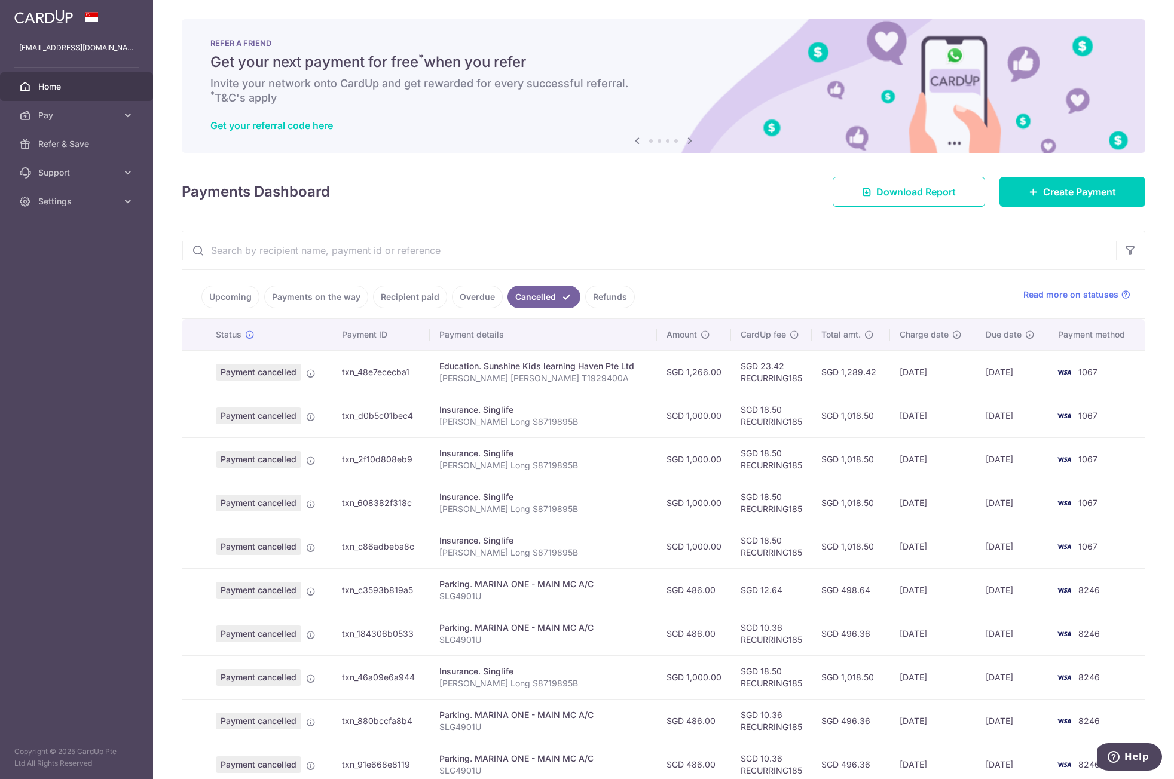
click at [371, 333] on th "Payment ID" at bounding box center [380, 334] width 97 height 31
click at [364, 246] on input "text" at bounding box center [649, 250] width 934 height 38
paste input "txn_d7ff04f2cc6"
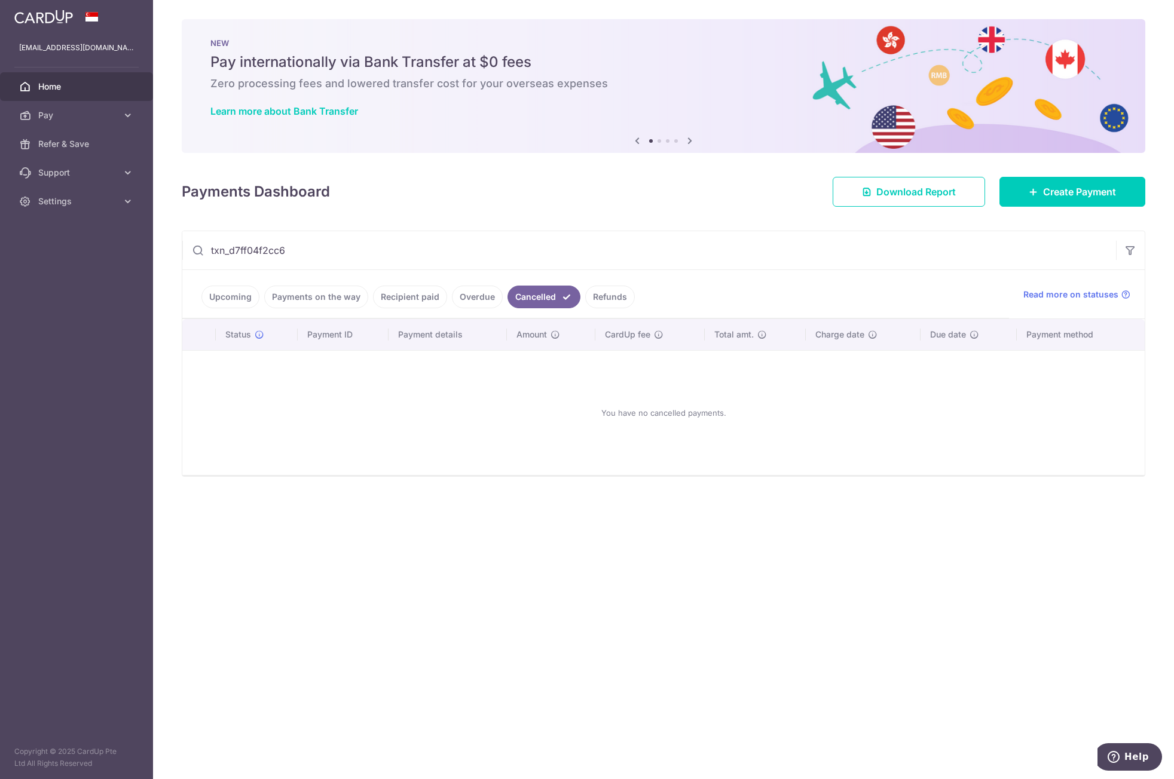
click at [1105, 243] on input "txn_d7ff04f2cc6" at bounding box center [649, 250] width 934 height 38
type input "txn_d7ff04f2cc6"
click at [1129, 249] on icon "button" at bounding box center [1130, 250] width 12 height 12
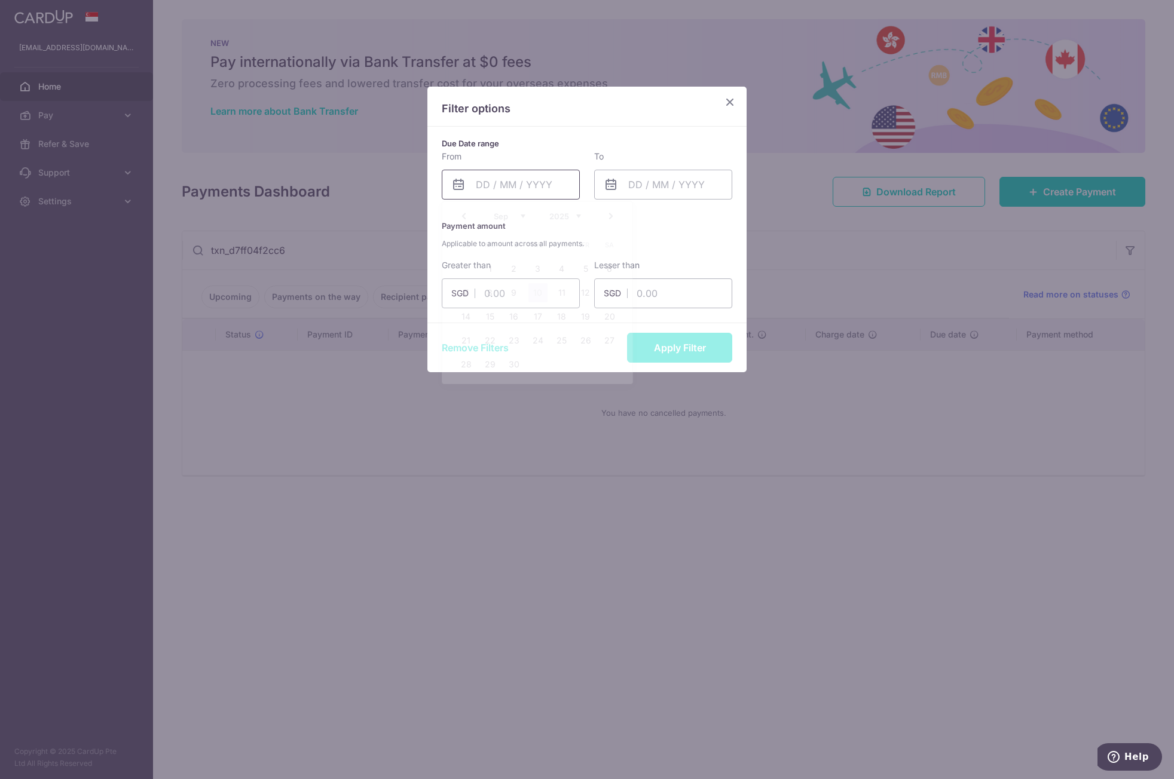
click at [539, 190] on input "text" at bounding box center [511, 185] width 138 height 30
click at [583, 271] on link "5" at bounding box center [585, 268] width 19 height 19
type input "[DATE]"
click at [662, 172] on input "text" at bounding box center [663, 185] width 138 height 30
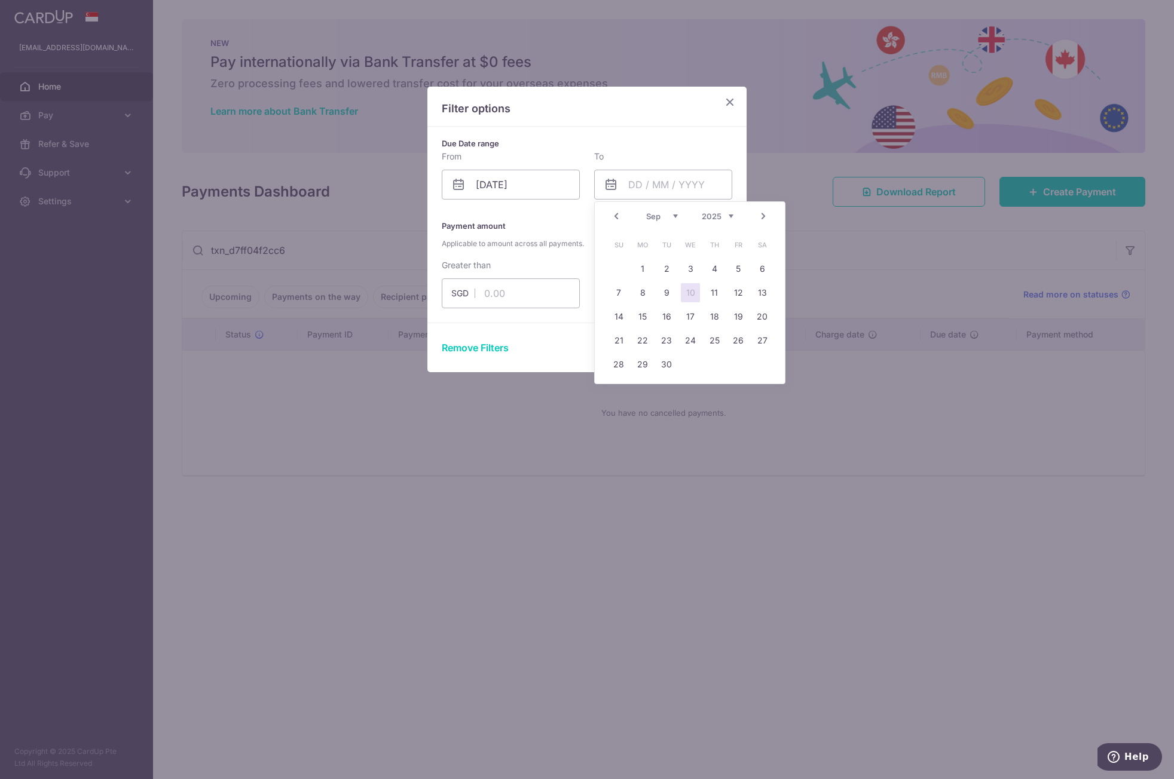
click at [690, 293] on link "10" at bounding box center [690, 292] width 19 height 19
type input "[DATE]"
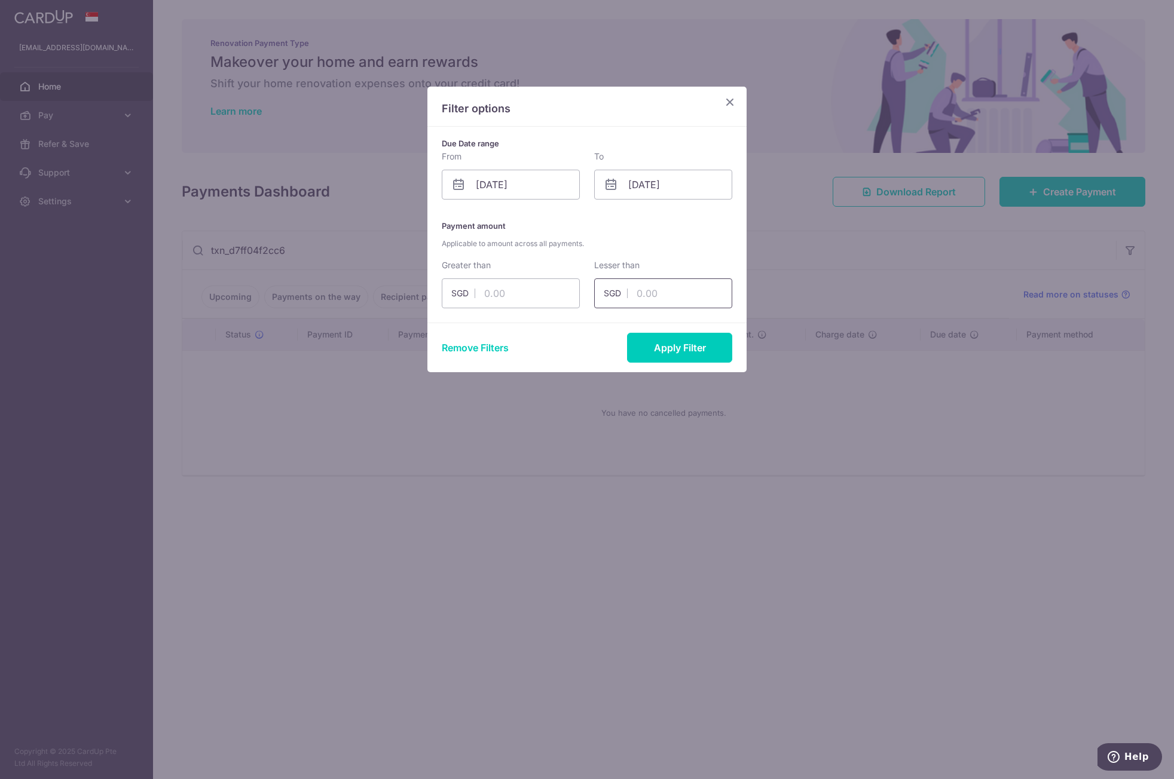
click at [640, 292] on input "text" at bounding box center [663, 294] width 138 height 30
type input "1000"
click at [666, 335] on button "Apply Filter" at bounding box center [679, 348] width 105 height 30
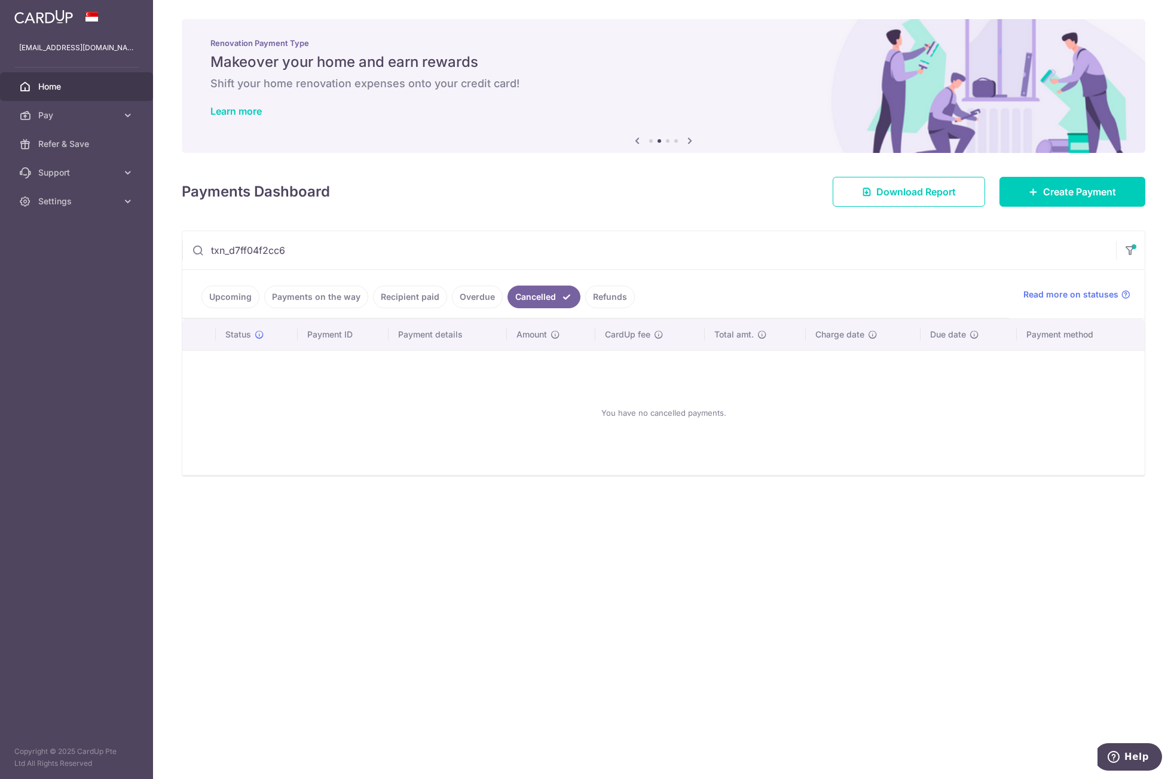
drag, startPoint x: 344, startPoint y: 260, endPoint x: 114, endPoint y: 260, distance: 230.1
click at [114, 260] on main "[EMAIL_ADDRESS][DOMAIN_NAME] Home Pay Payments Recipients Cards Refer & Save Su…" at bounding box center [587, 389] width 1174 height 779
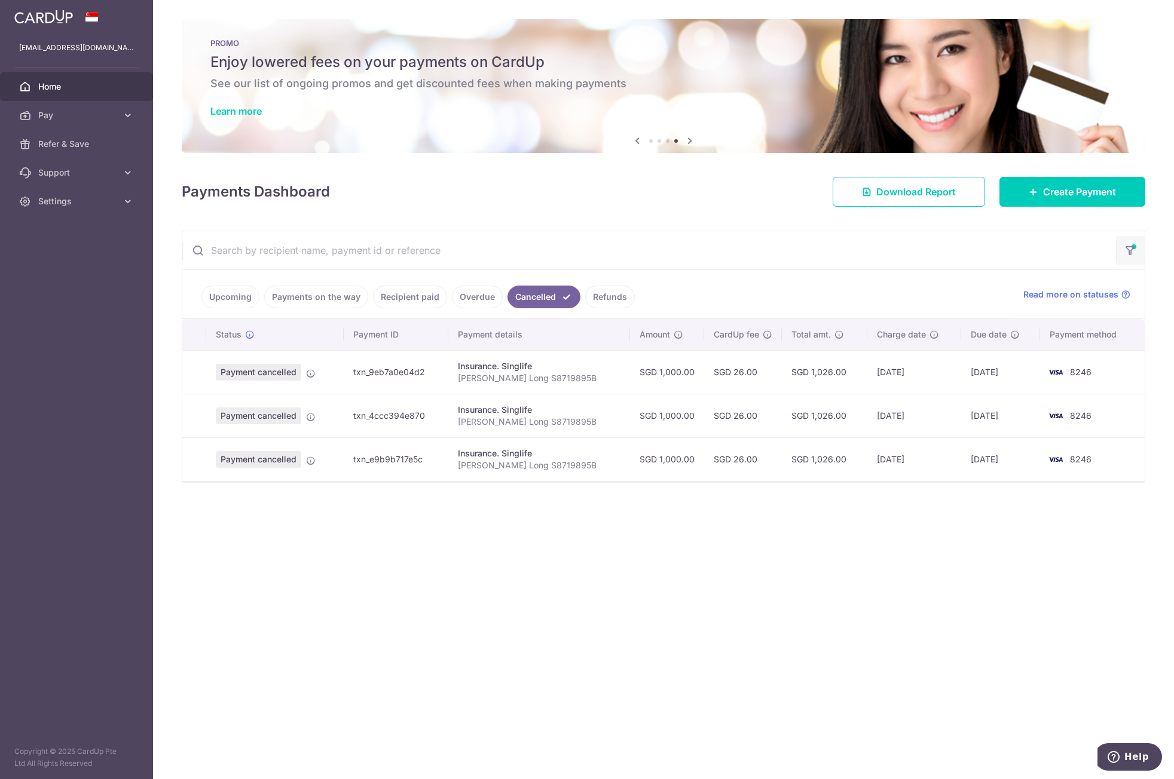
click at [1132, 249] on icon "button" at bounding box center [1130, 246] width 12 height 5
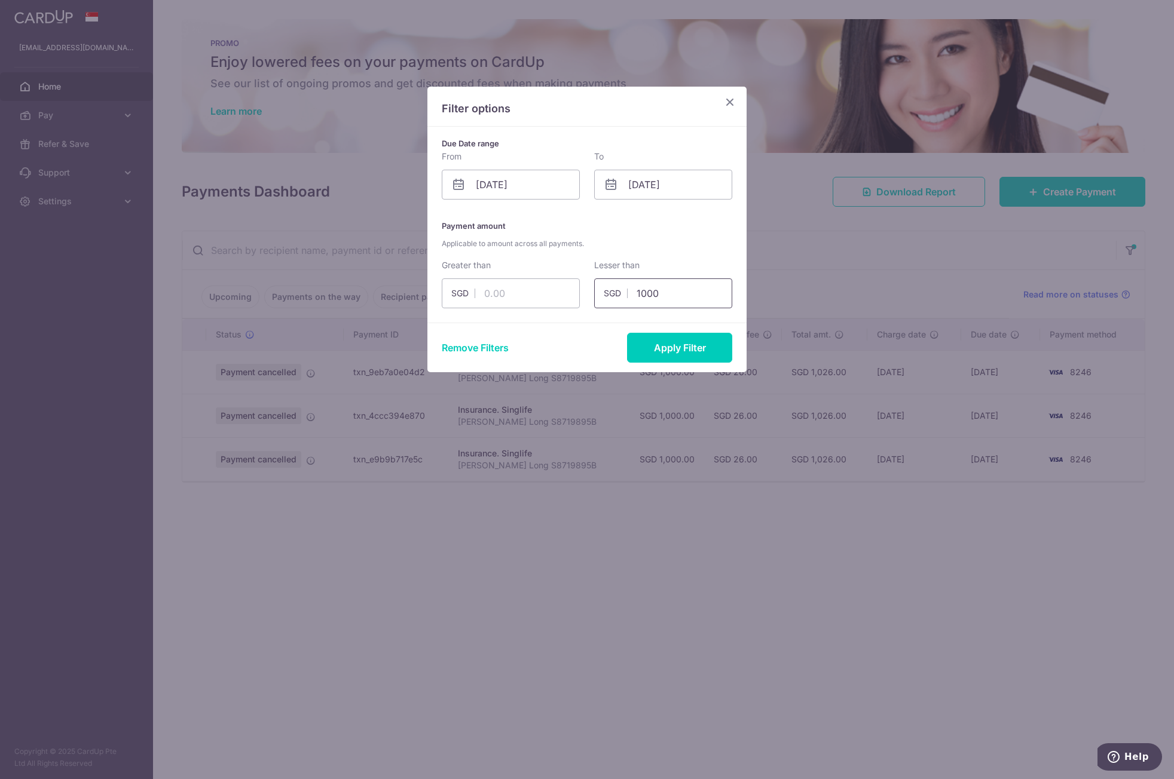
drag, startPoint x: 685, startPoint y: 288, endPoint x: 629, endPoint y: 296, distance: 56.8
click at [629, 296] on input "1000" at bounding box center [663, 294] width 138 height 30
drag, startPoint x: 516, startPoint y: 306, endPoint x: 516, endPoint y: 297, distance: 9.0
click at [516, 302] on div "Due Date range From [DATE] Please select valid date To [DATE] Please select val…" at bounding box center [586, 225] width 319 height 196
click at [518, 299] on input "text" at bounding box center [511, 294] width 138 height 30
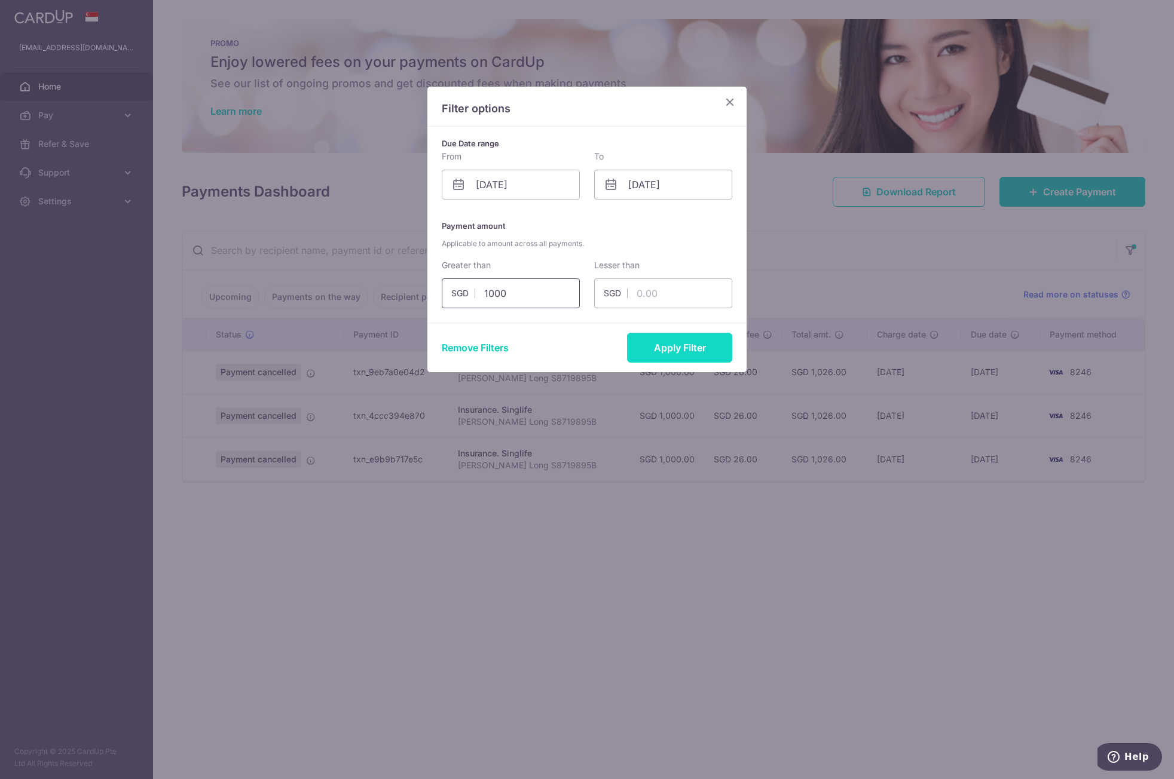
type input "1000"
click at [704, 347] on button "Apply Filter" at bounding box center [679, 348] width 105 height 30
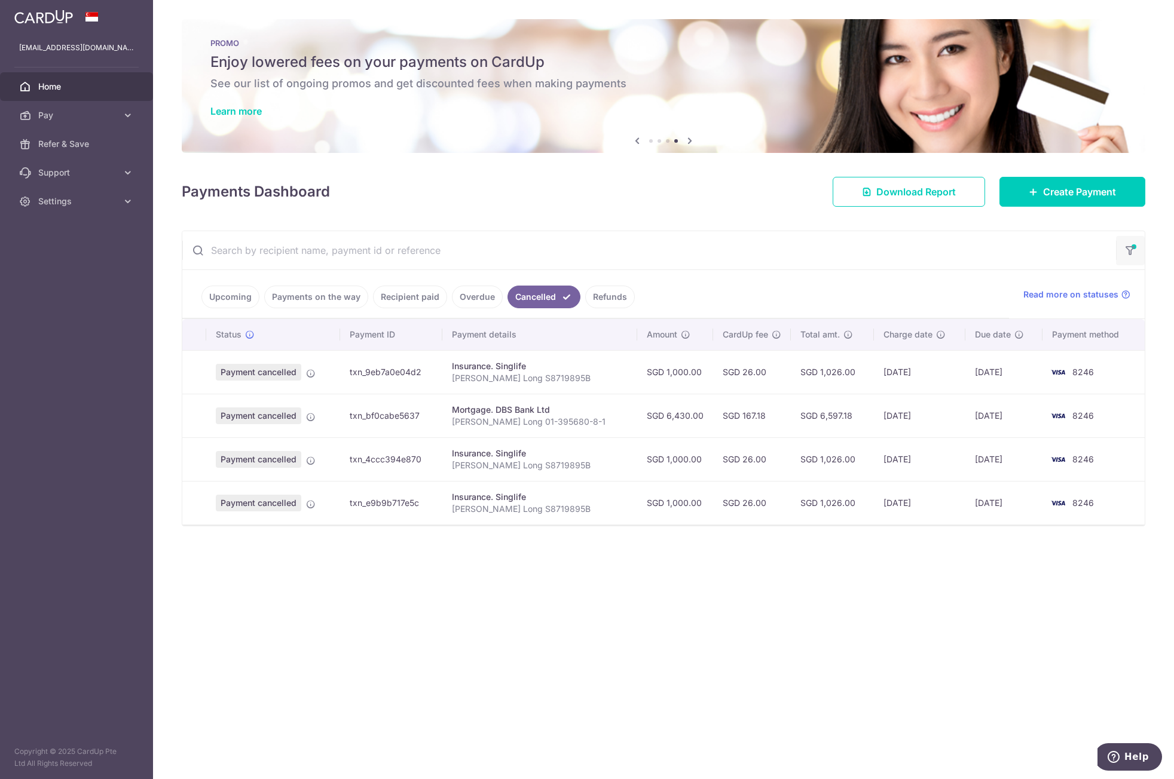
click at [1133, 249] on icon "button" at bounding box center [1130, 246] width 12 height 5
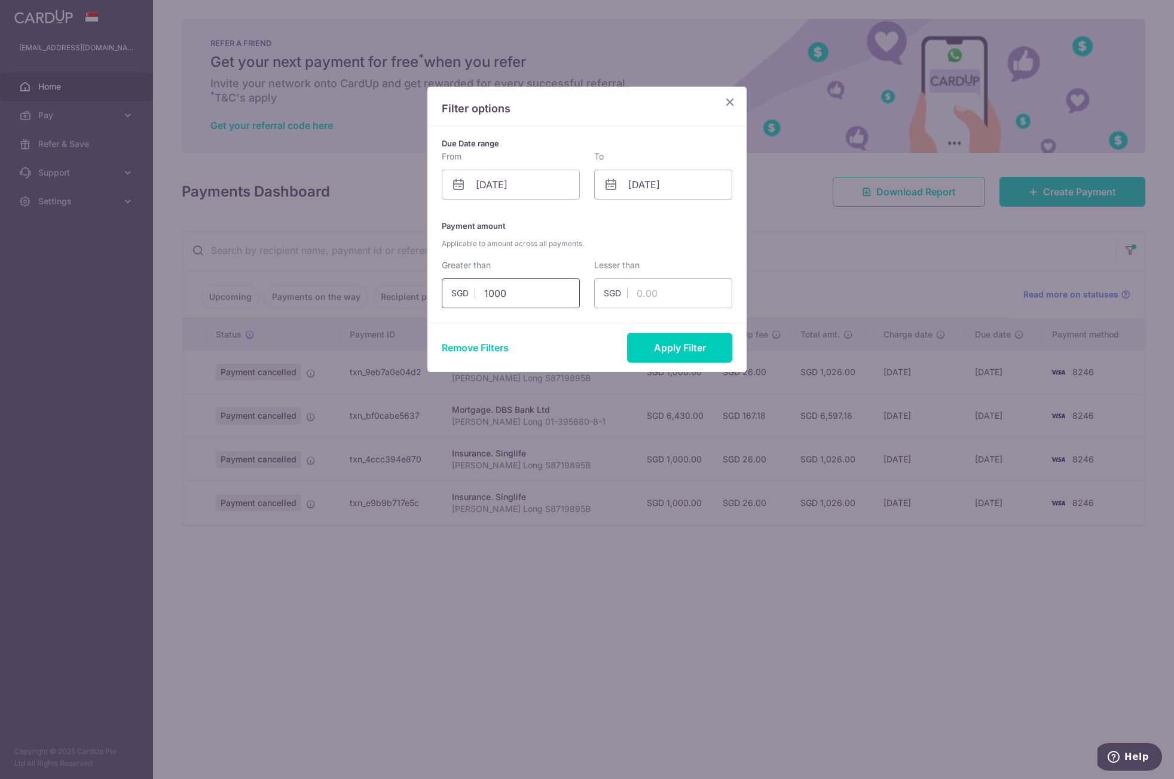
drag, startPoint x: 502, startPoint y: 298, endPoint x: 430, endPoint y: 292, distance: 72.0
click at [432, 295] on div "Due Date range From [DATE] Please select valid date To [DATE] Please select val…" at bounding box center [586, 225] width 319 height 196
click at [731, 104] on icon "Close" at bounding box center [730, 101] width 14 height 15
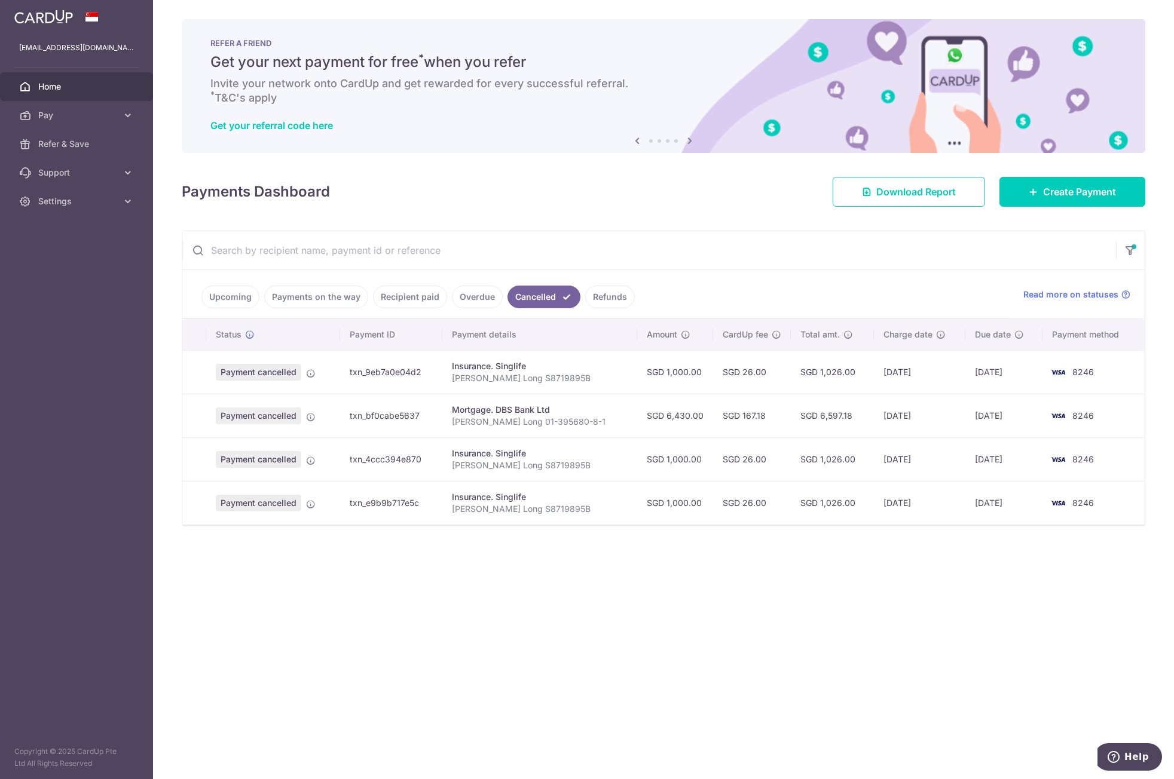
click at [313, 303] on link "Payments on the way" at bounding box center [316, 297] width 104 height 23
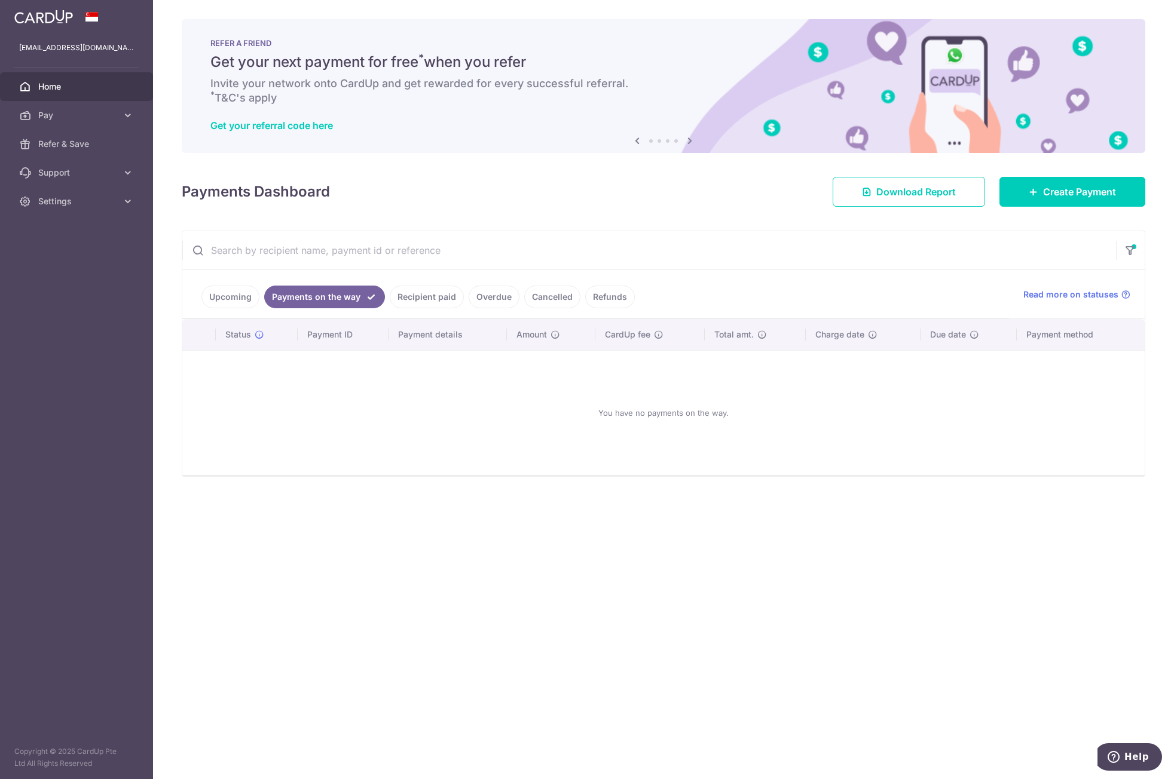
click at [400, 296] on link "Recipient paid" at bounding box center [427, 297] width 74 height 23
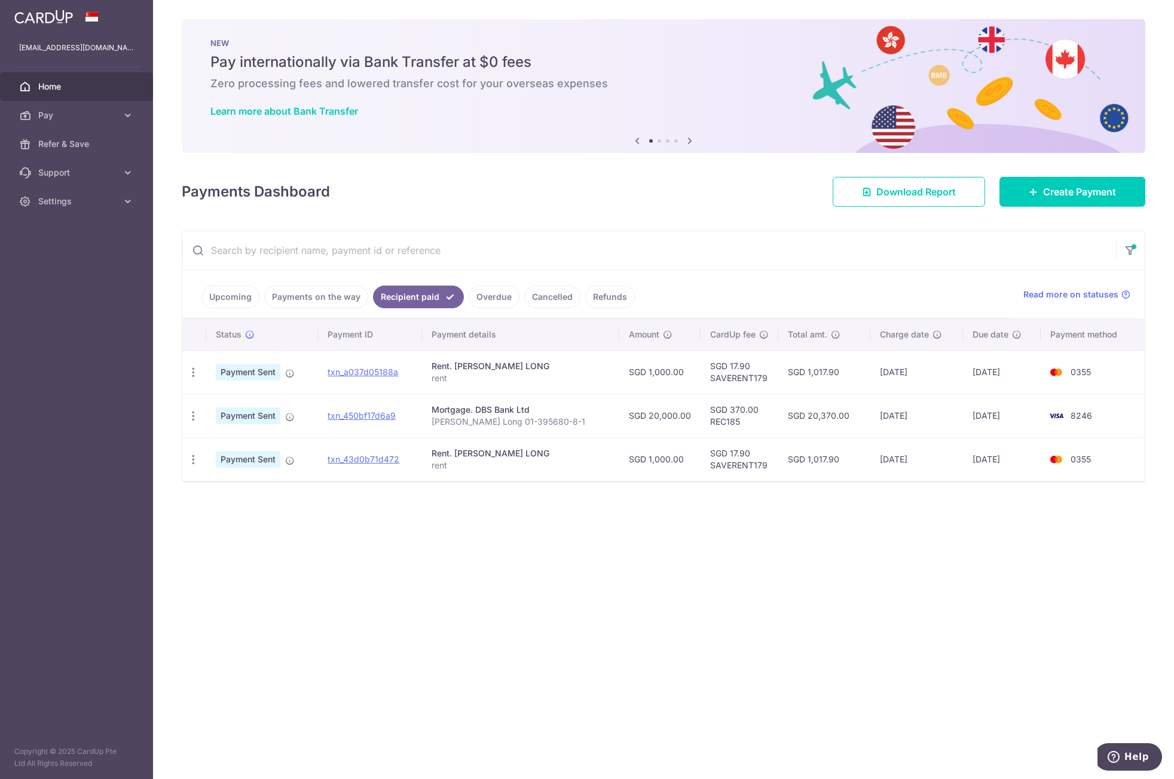
click at [470, 302] on link "Overdue" at bounding box center [494, 297] width 51 height 23
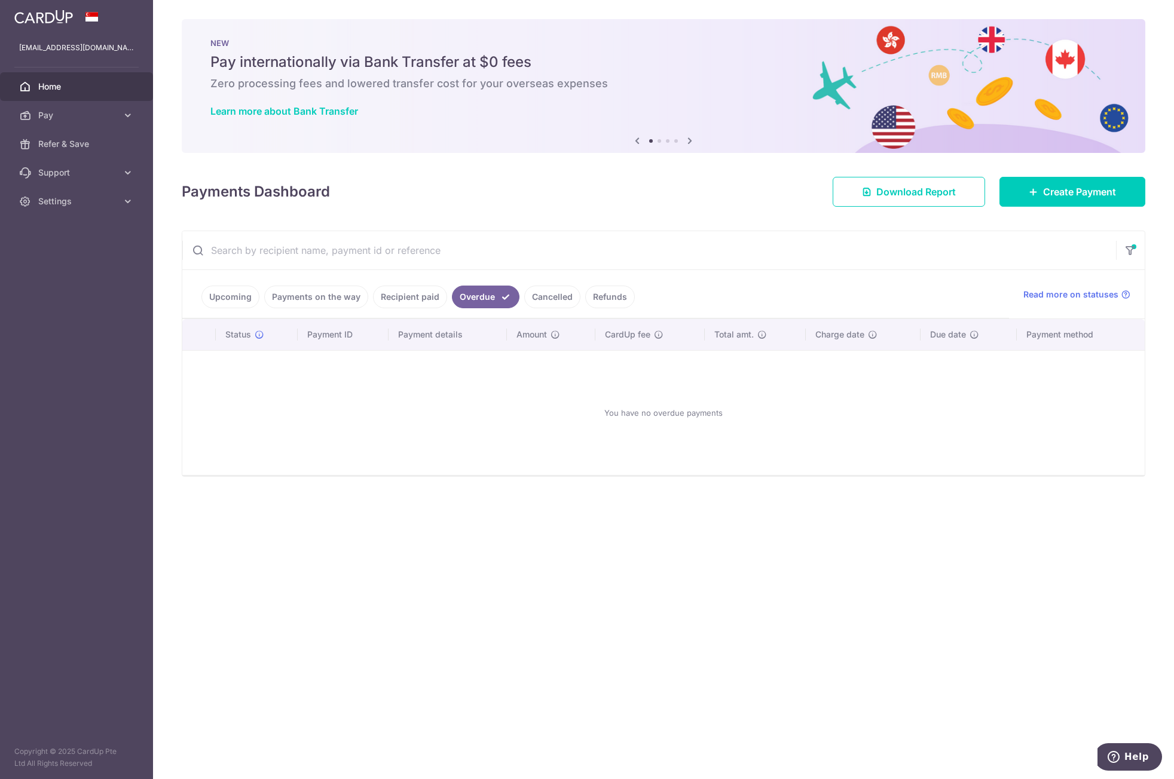
click at [587, 290] on link "Refunds" at bounding box center [610, 297] width 50 height 23
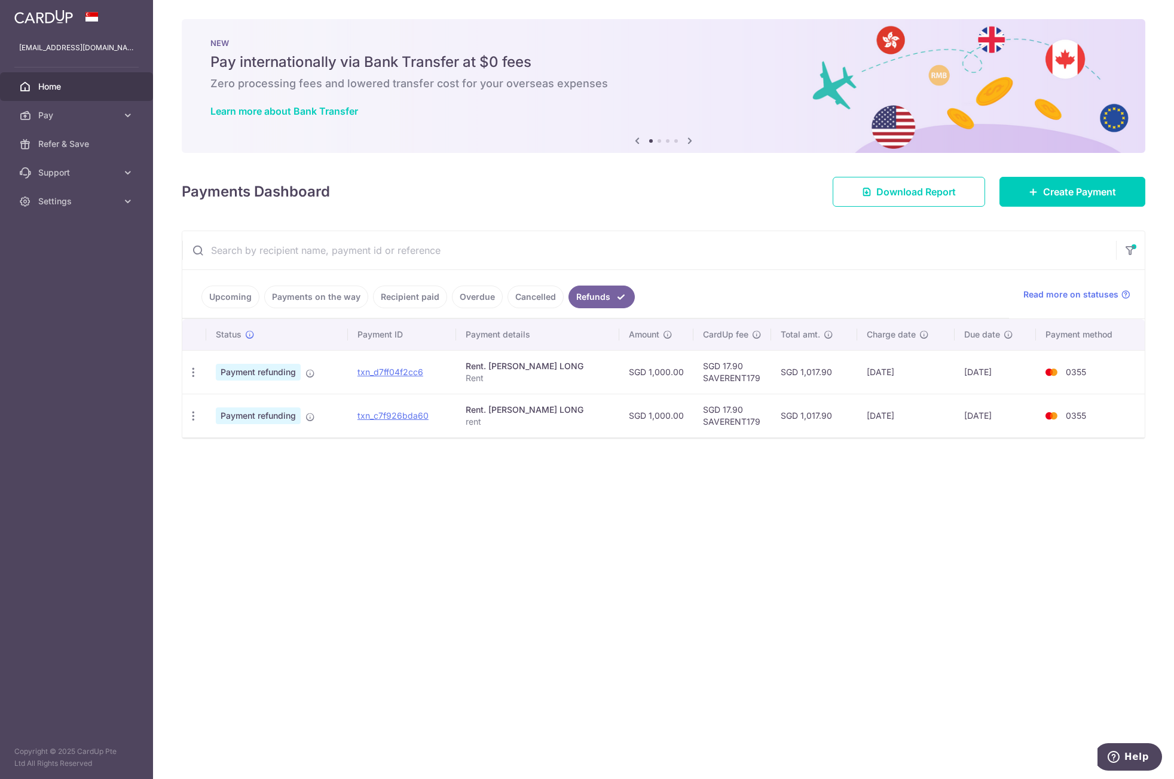
click at [713, 493] on div "× Pause Schedule Pause all future payments in this series Pause just this one p…" at bounding box center [663, 389] width 1021 height 779
click at [232, 304] on link "Upcoming" at bounding box center [230, 297] width 58 height 23
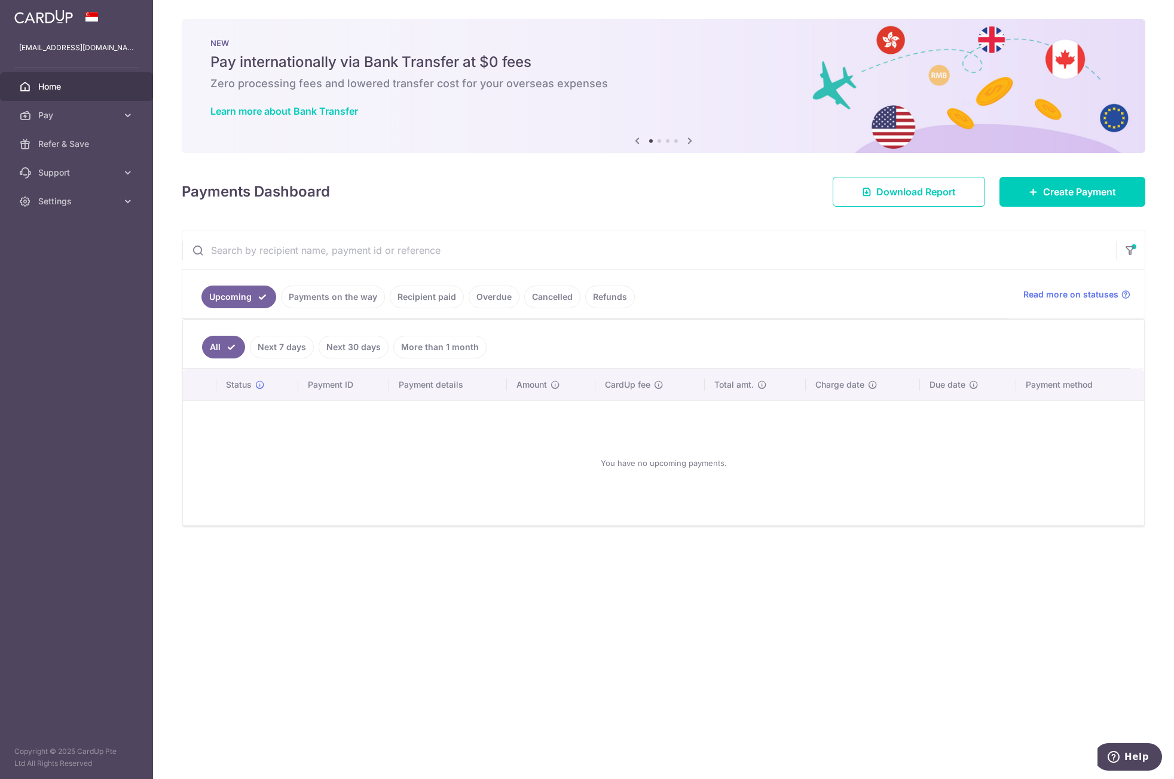
click at [256, 296] on link "Upcoming" at bounding box center [238, 297] width 75 height 23
click at [345, 296] on link "Payments on the way" at bounding box center [333, 297] width 104 height 23
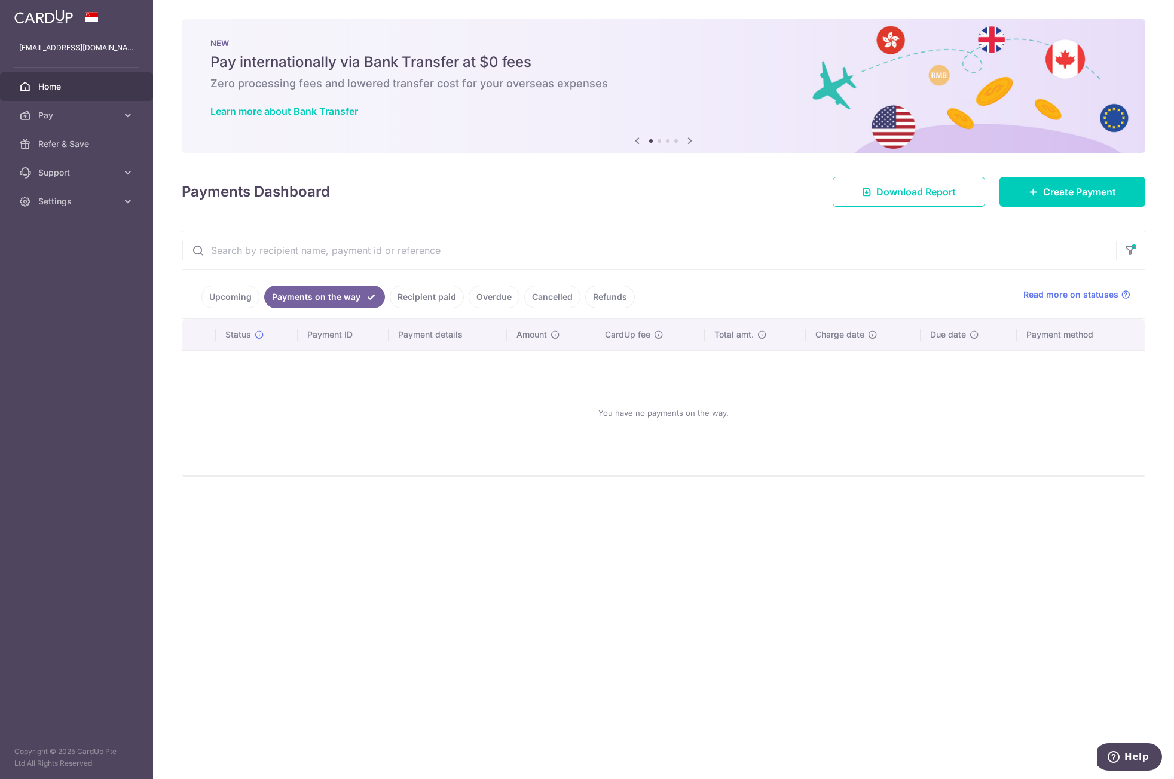
click at [236, 299] on link "Upcoming" at bounding box center [230, 297] width 58 height 23
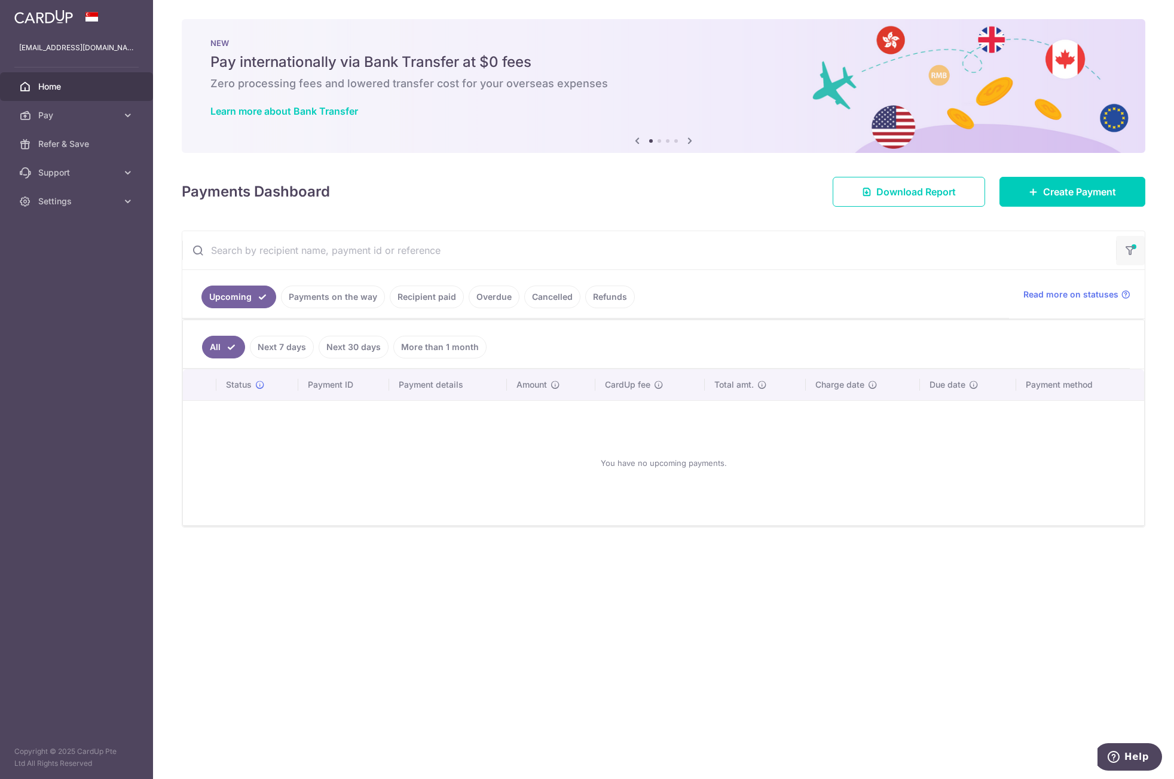
click at [1142, 246] on button "button" at bounding box center [1130, 250] width 29 height 29
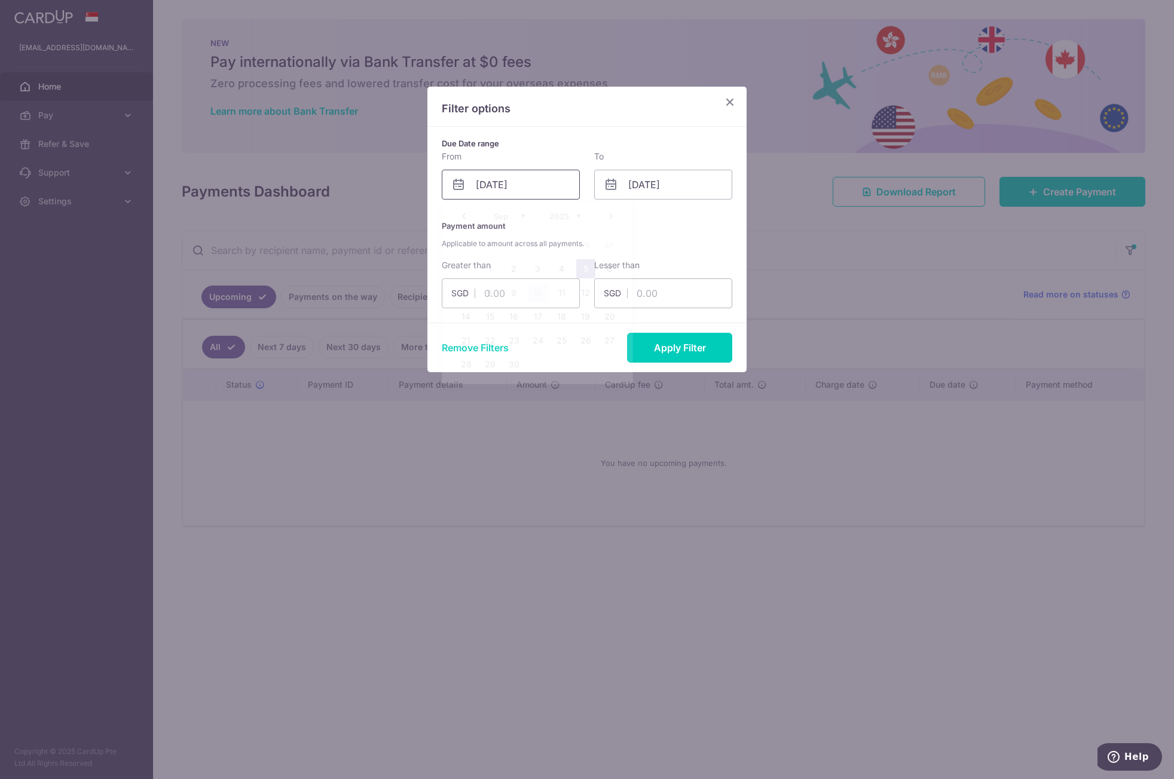
click at [534, 195] on input "[DATE]" at bounding box center [511, 185] width 138 height 30
click at [729, 301] on input "text" at bounding box center [663, 294] width 138 height 30
click at [524, 341] on div "Remove Filters Apply Filter" at bounding box center [586, 348] width 319 height 50
click at [489, 345] on button "Remove Filters" at bounding box center [475, 348] width 67 height 14
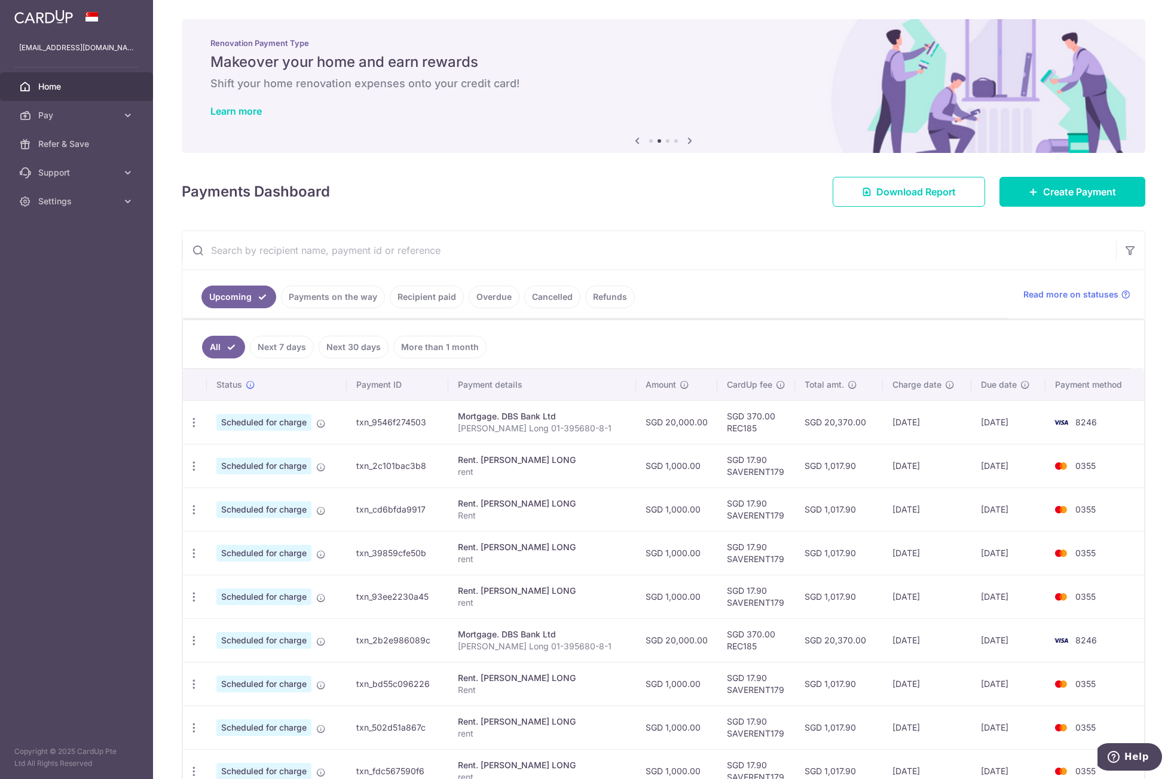
click at [335, 296] on link "Payments on the way" at bounding box center [333, 297] width 104 height 23
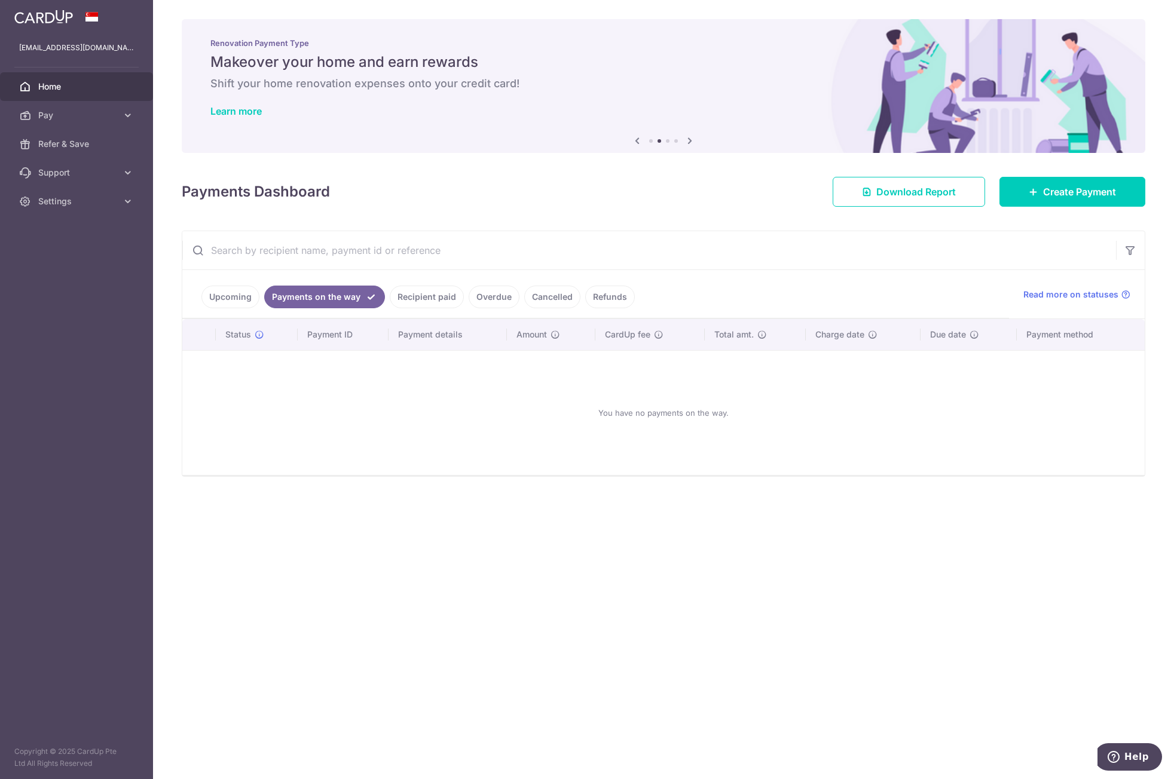
click at [250, 299] on link "Upcoming" at bounding box center [230, 297] width 58 height 23
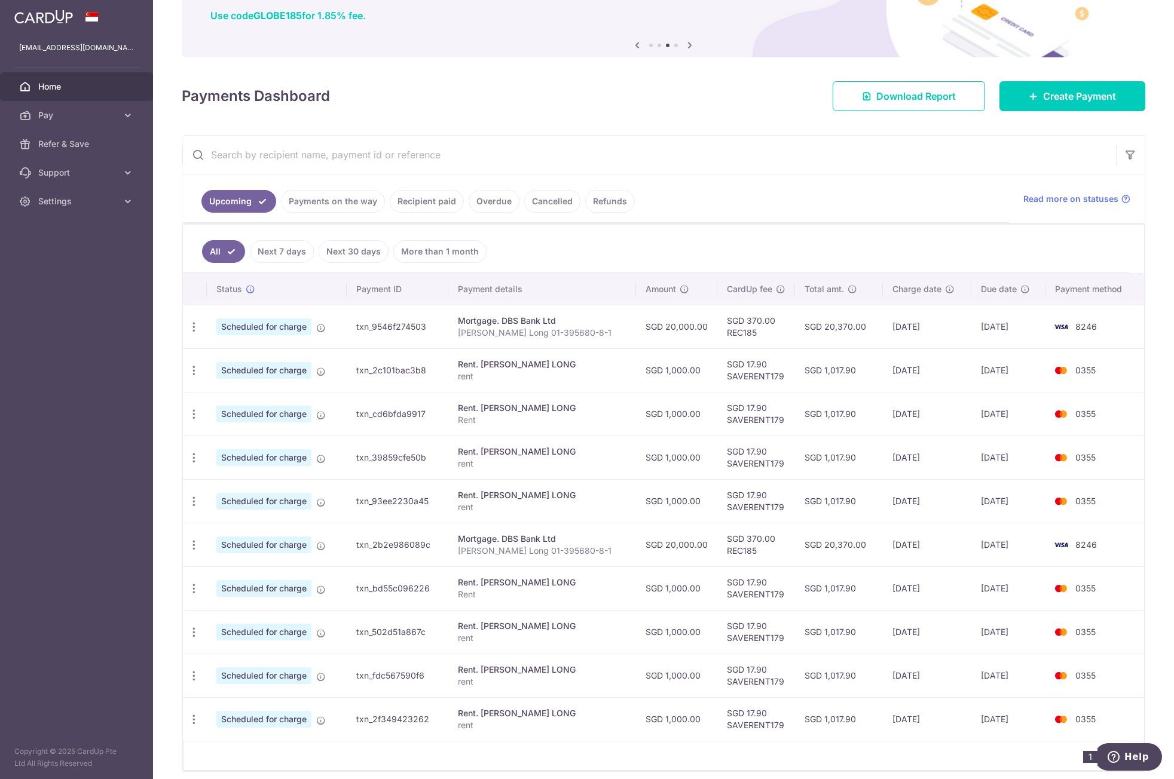
scroll to position [139, 0]
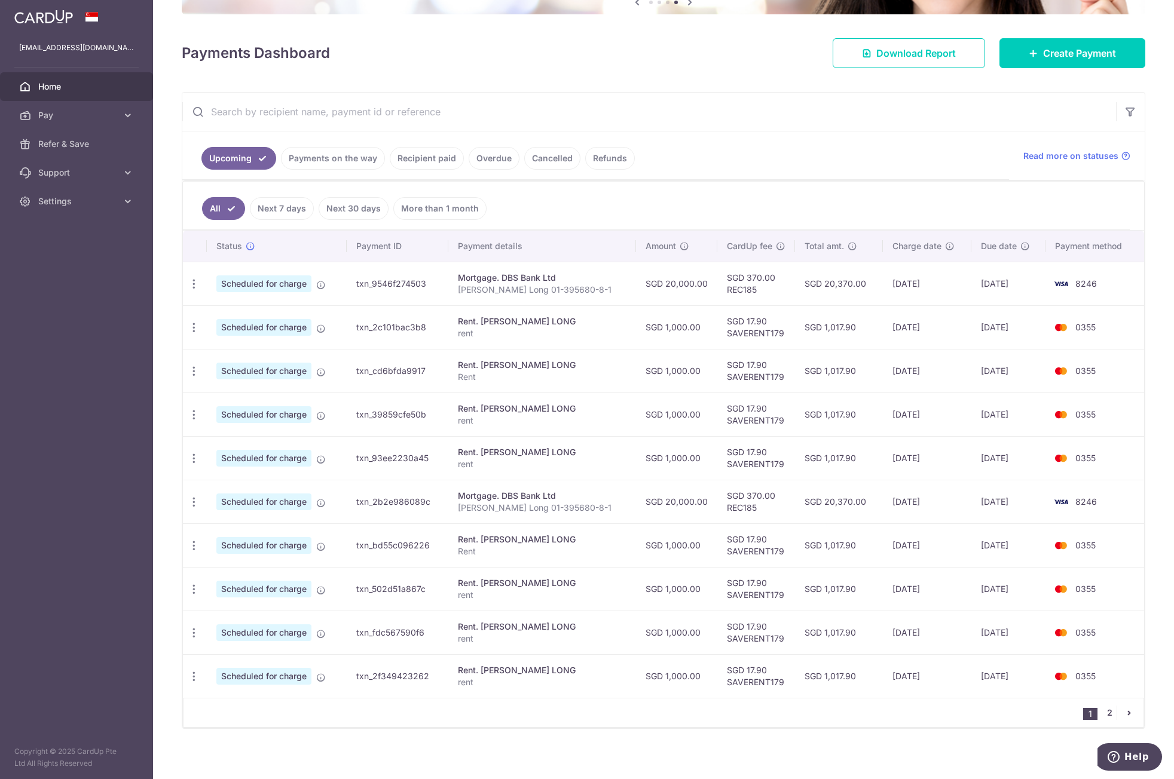
click at [1108, 710] on link "2" at bounding box center [1109, 713] width 14 height 14
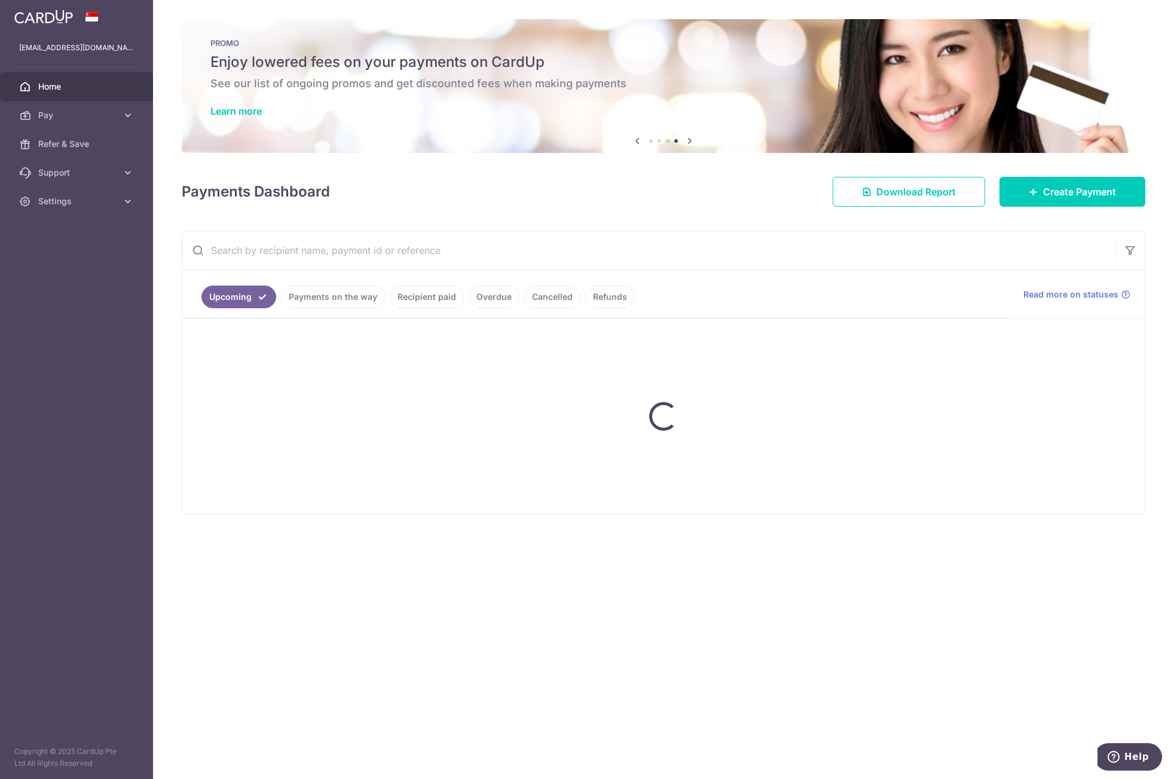
scroll to position [0, 0]
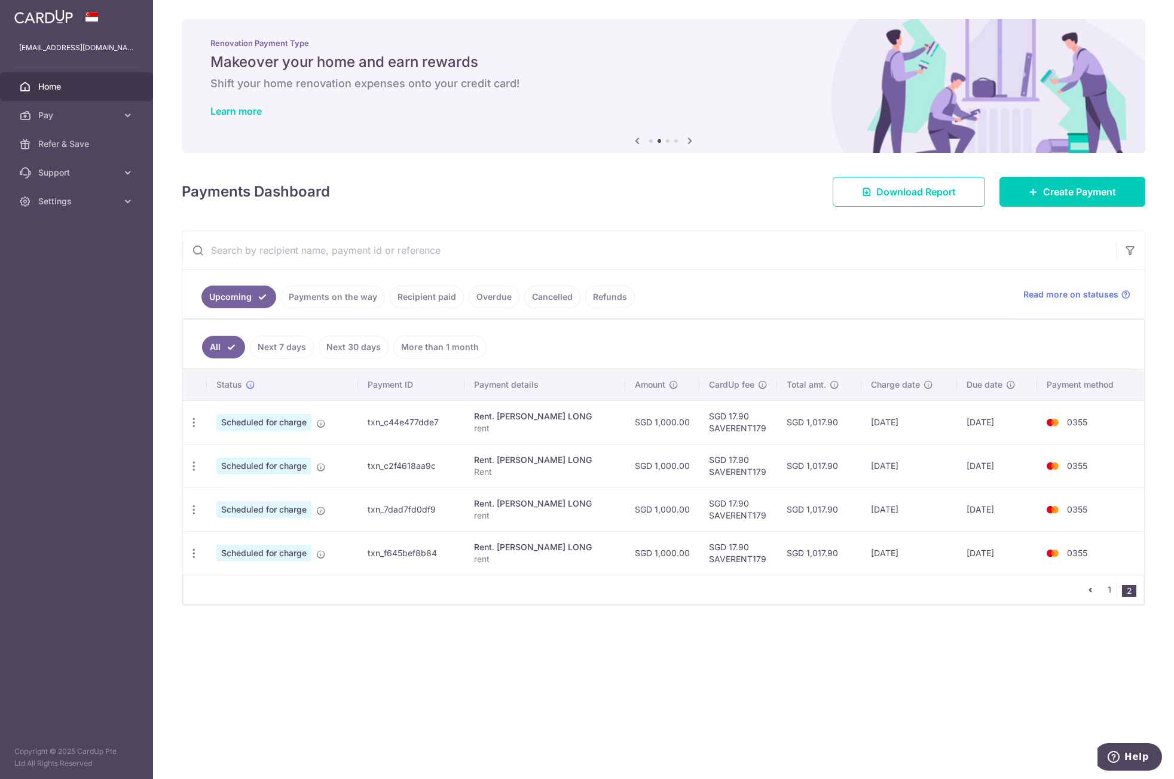
click at [687, 142] on icon at bounding box center [690, 140] width 14 height 15
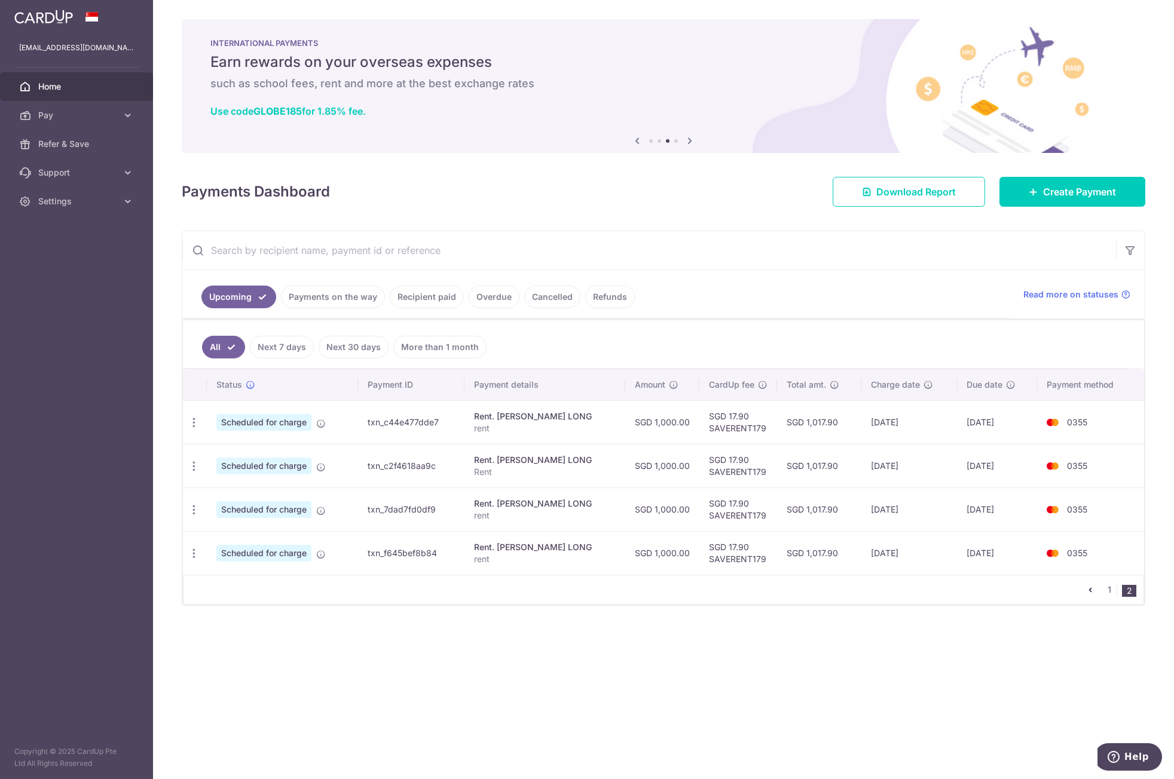
click at [687, 142] on icon at bounding box center [690, 140] width 14 height 15
click at [692, 138] on icon at bounding box center [690, 140] width 14 height 15
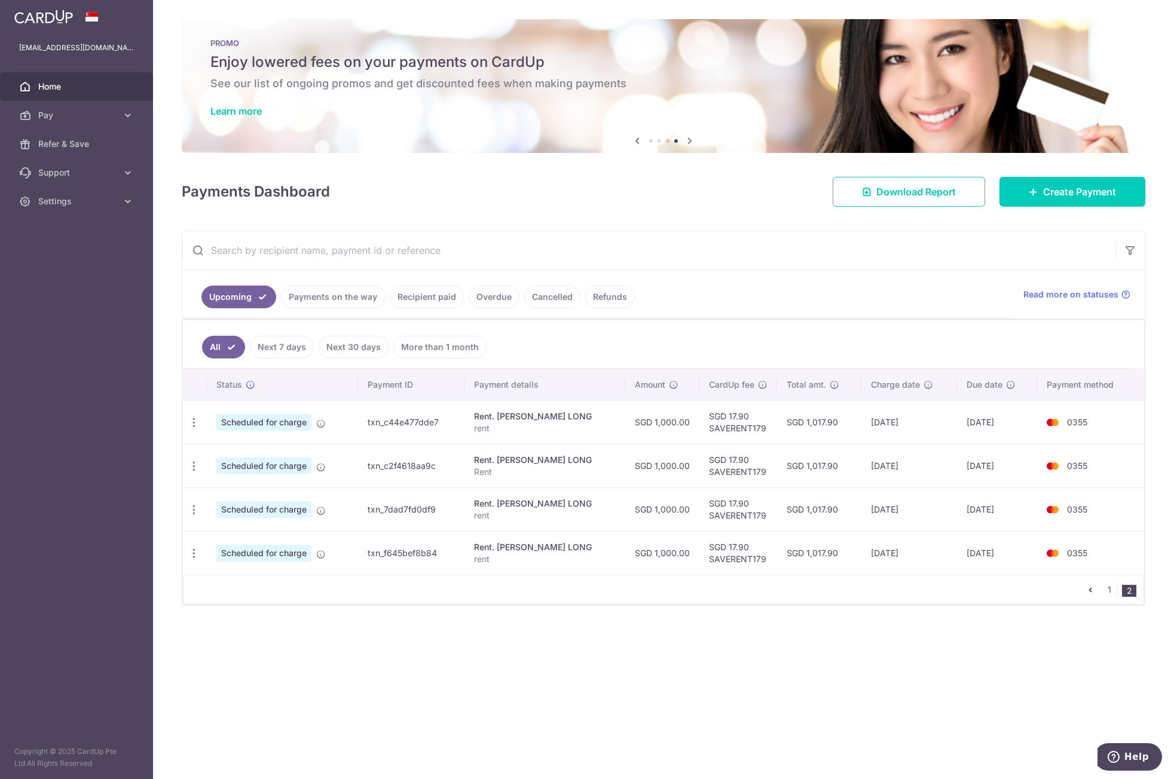
click at [692, 138] on icon at bounding box center [690, 140] width 14 height 15
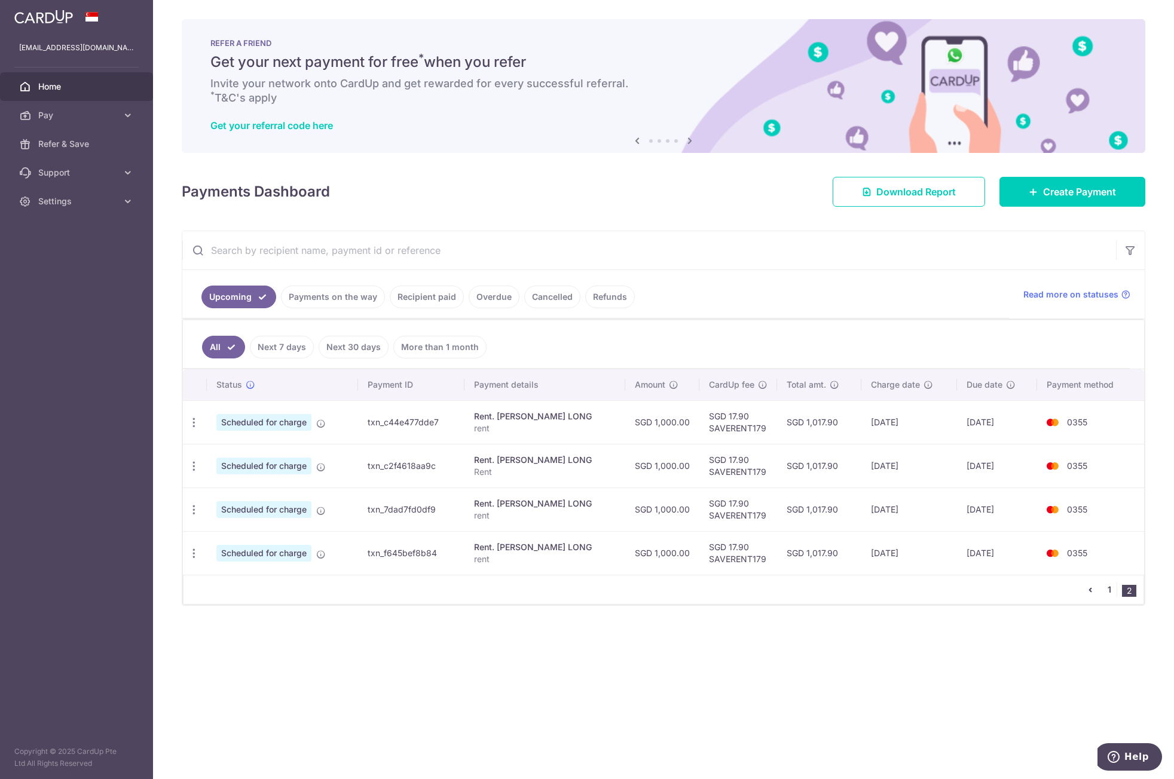
click at [1106, 584] on link "1" at bounding box center [1109, 590] width 14 height 14
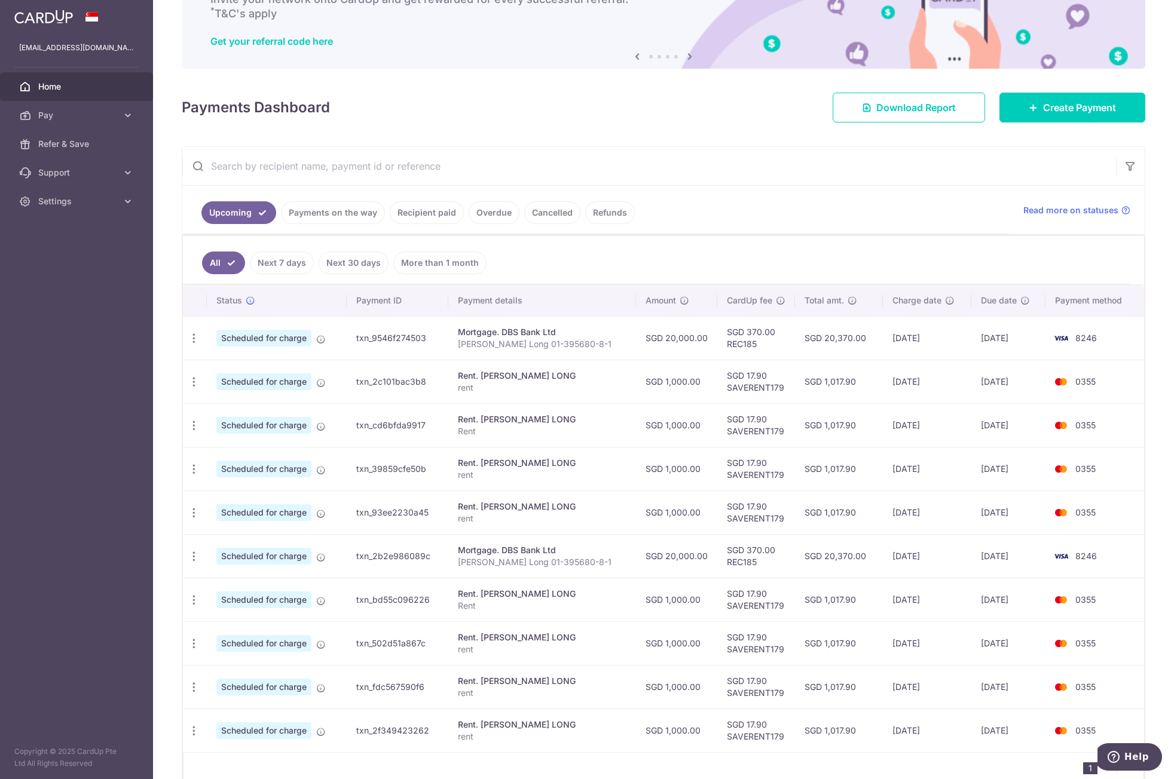
scroll to position [139, 0]
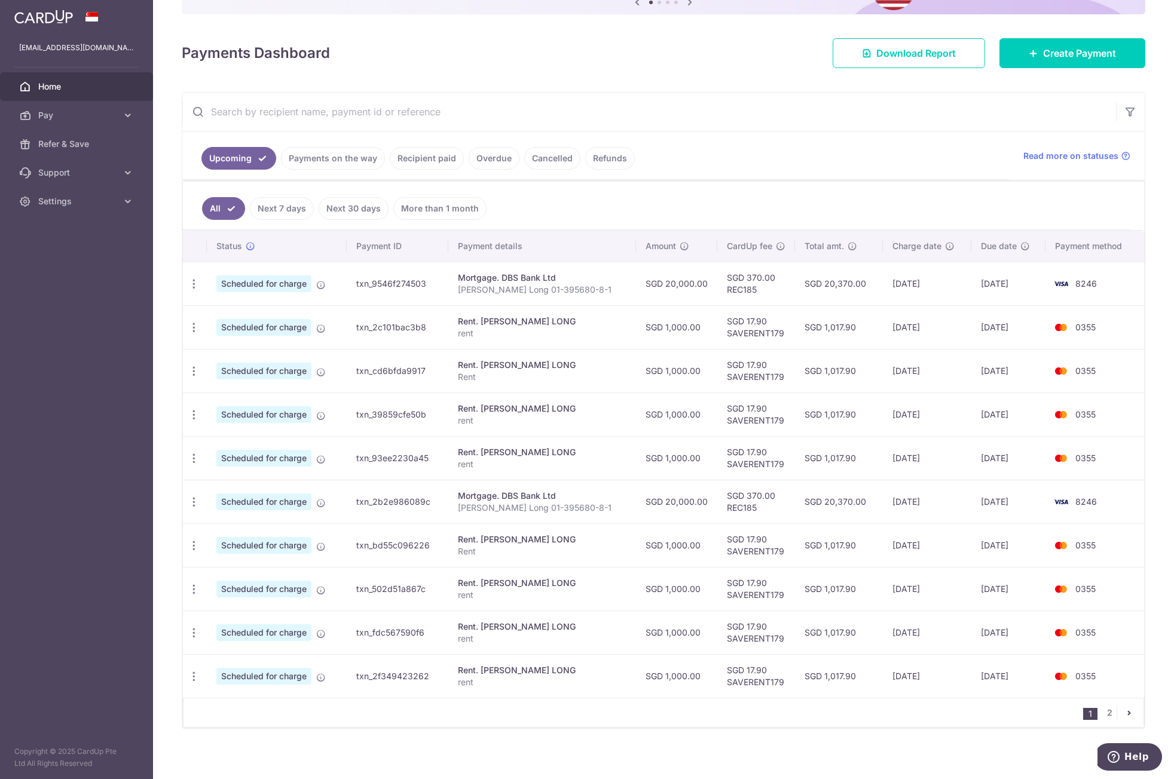
click at [345, 161] on link "Payments on the way" at bounding box center [333, 158] width 104 height 23
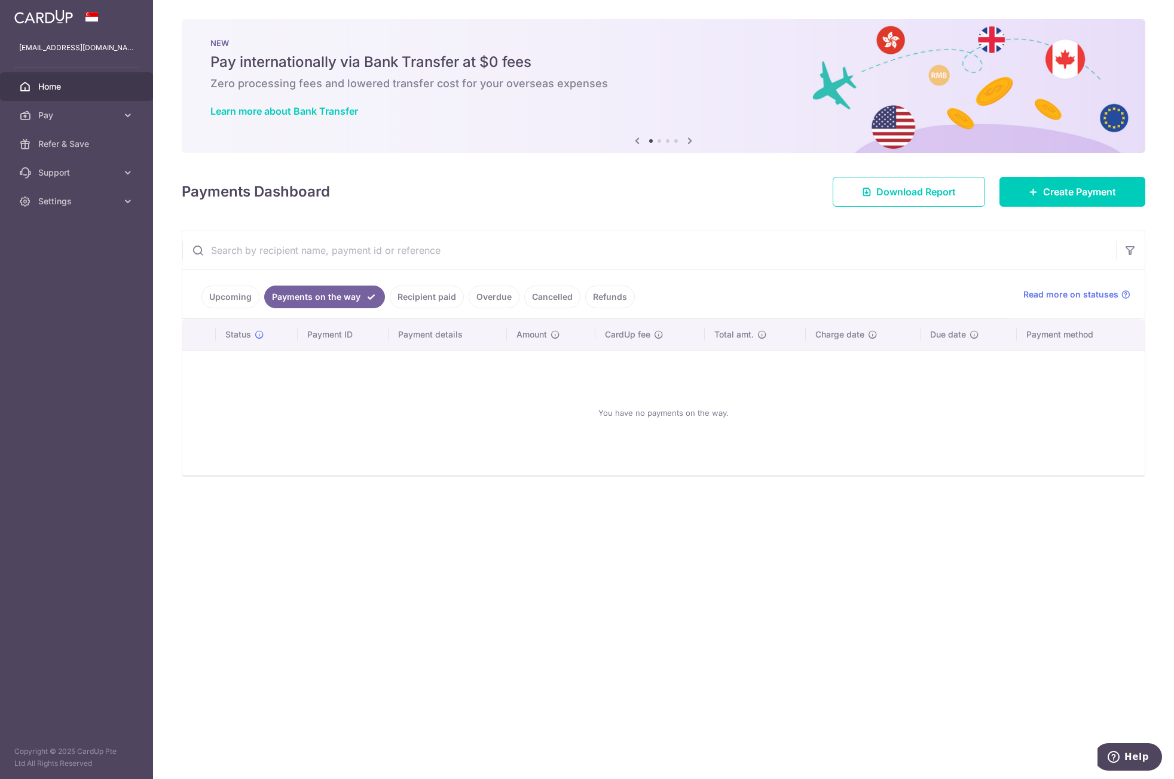
click at [237, 298] on link "Upcoming" at bounding box center [230, 297] width 58 height 23
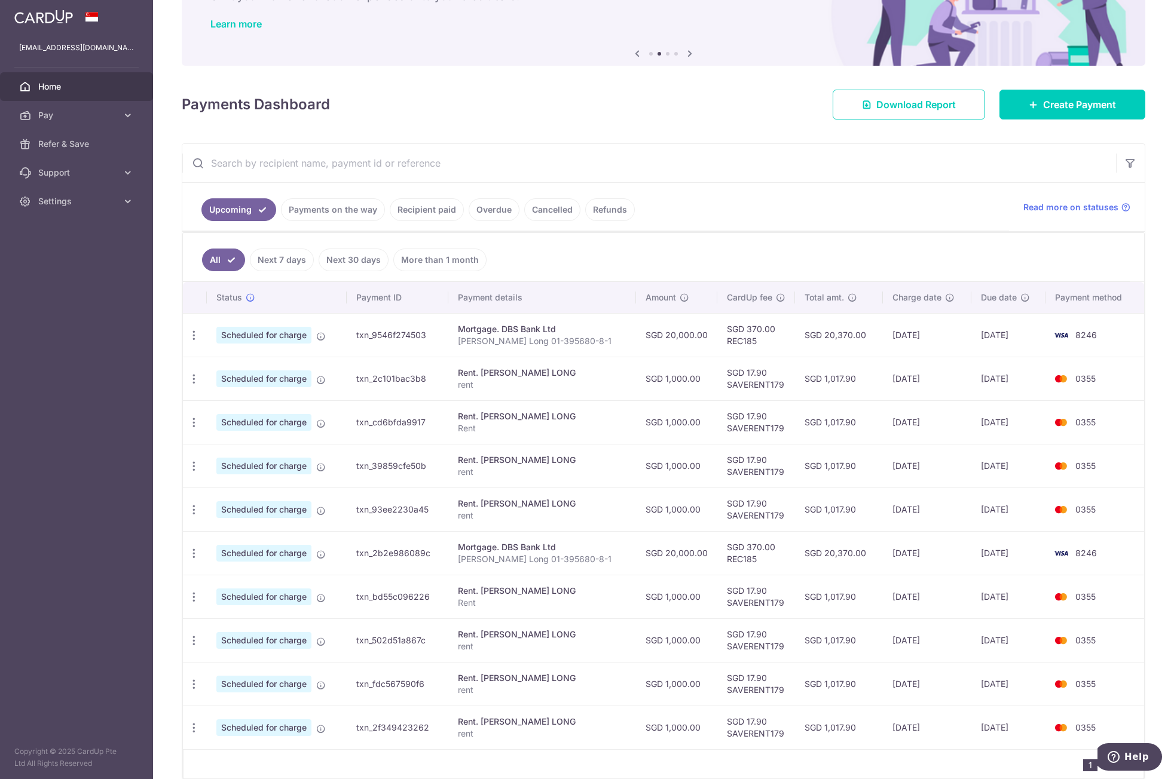
scroll to position [139, 0]
